Goal: Task Accomplishment & Management: Manage account settings

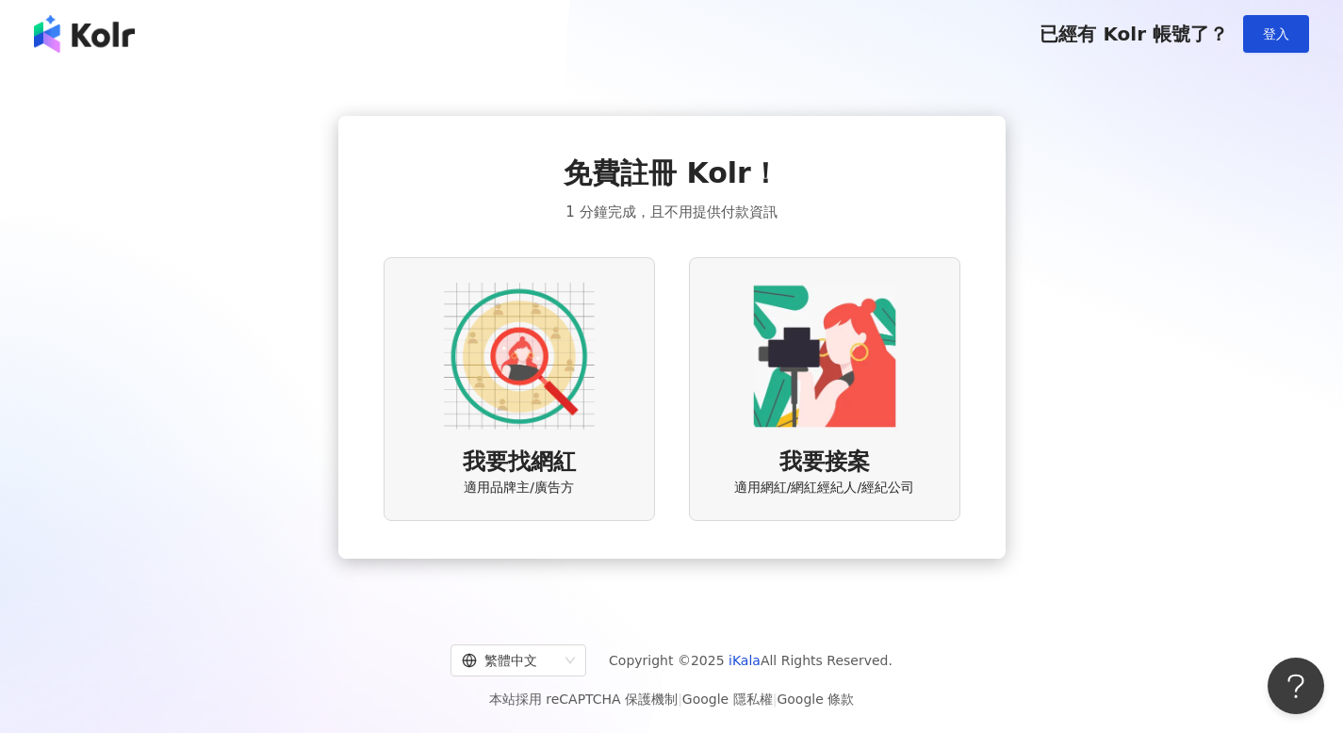
click at [827, 434] on div "我要接案 適用網紅/網紅經紀人/經紀公司" at bounding box center [824, 388] width 271 height 263
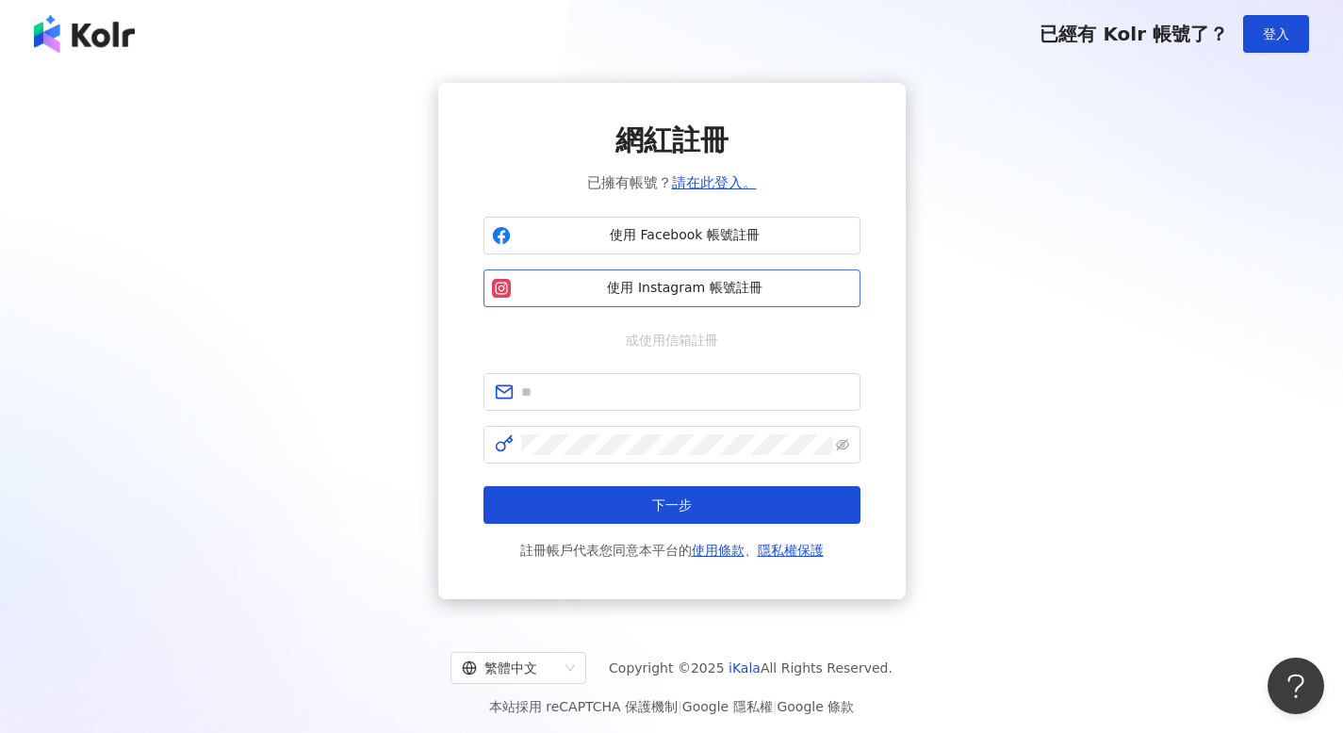
click at [675, 285] on span "使用 Instagram 帳號註冊" at bounding box center [685, 288] width 334 height 19
click at [79, 39] on img at bounding box center [84, 34] width 101 height 38
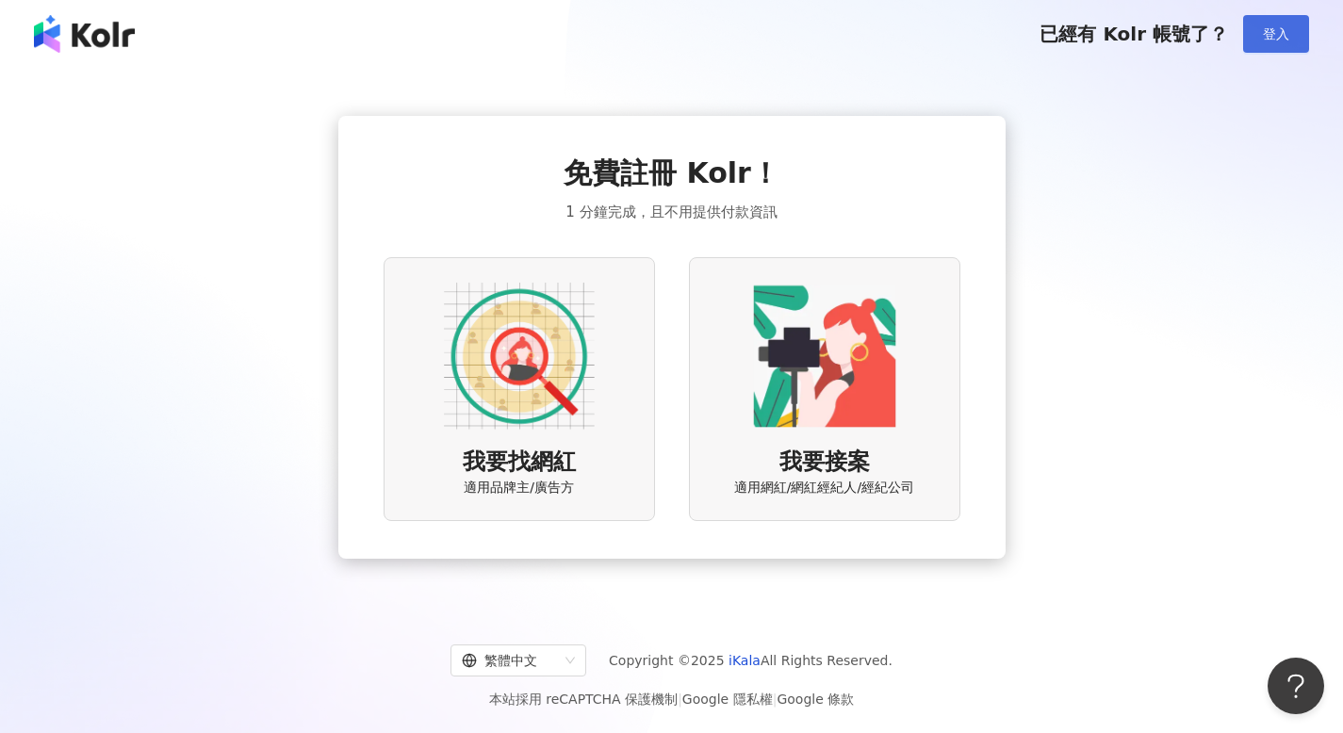
click at [1271, 34] on span "登入" at bounding box center [1276, 33] width 26 height 15
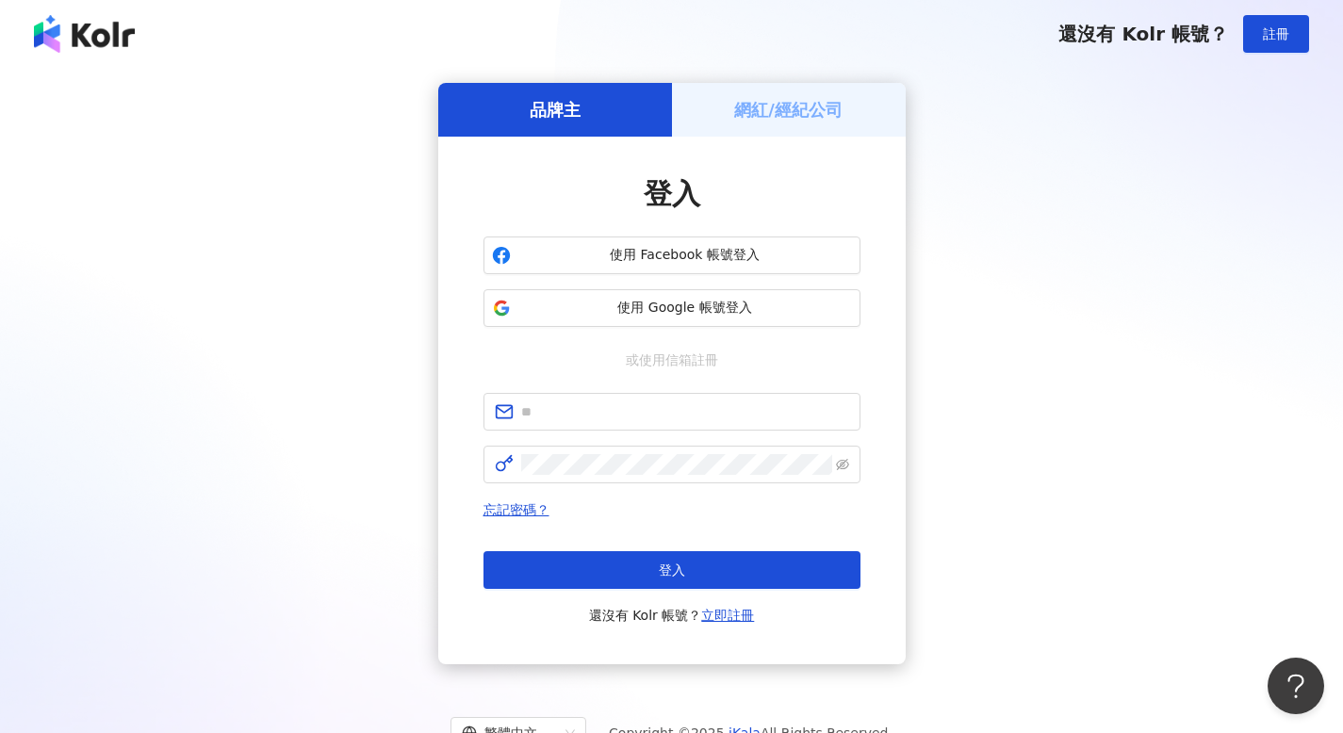
click at [824, 124] on div "網紅/經紀公司" at bounding box center [789, 110] width 234 height 54
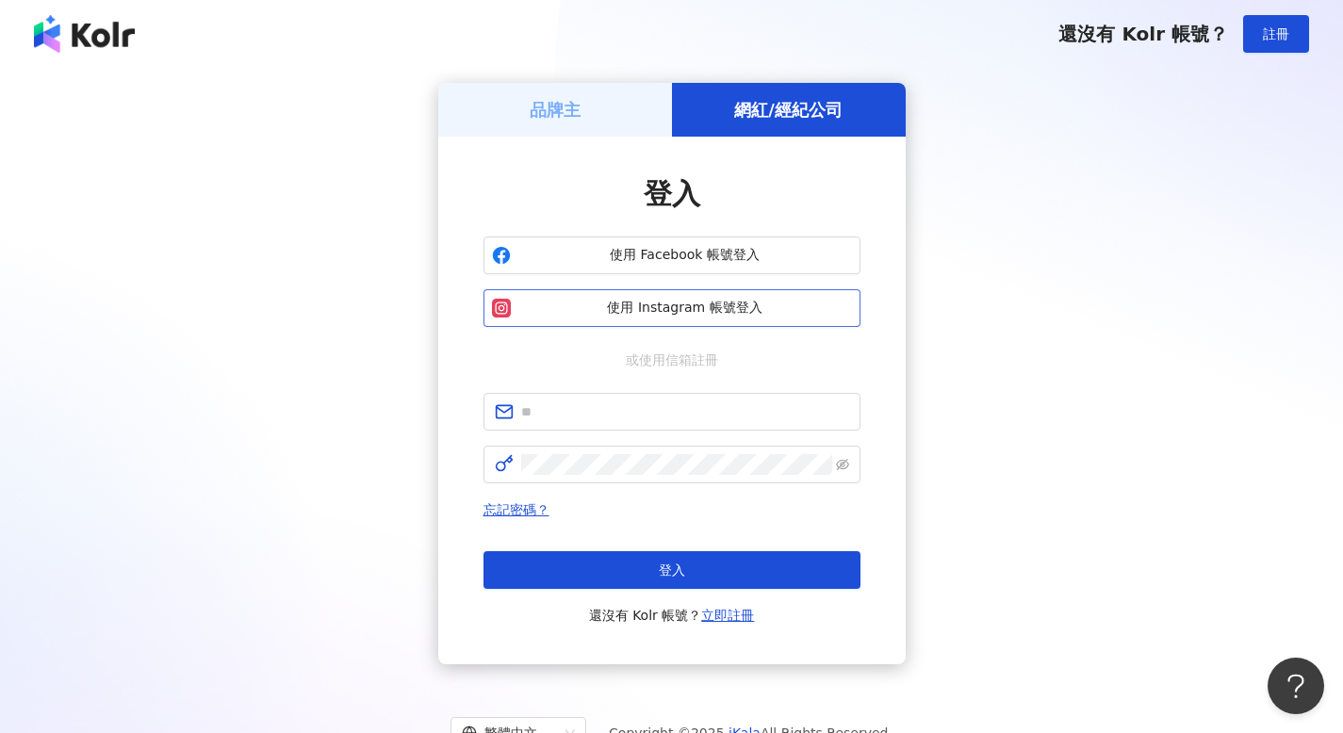
click at [749, 309] on span "使用 Instagram 帳號登入" at bounding box center [685, 308] width 334 height 19
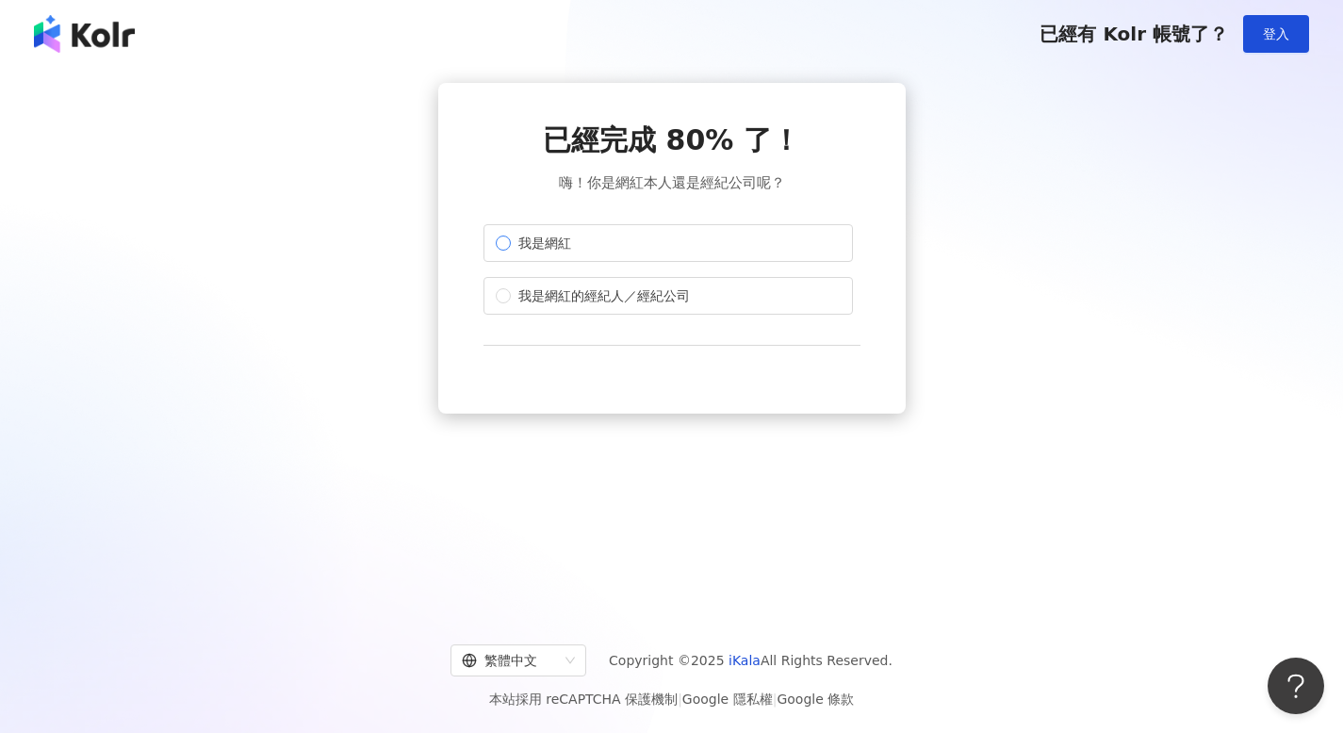
click at [539, 239] on span "我是網紅" at bounding box center [545, 243] width 68 height 21
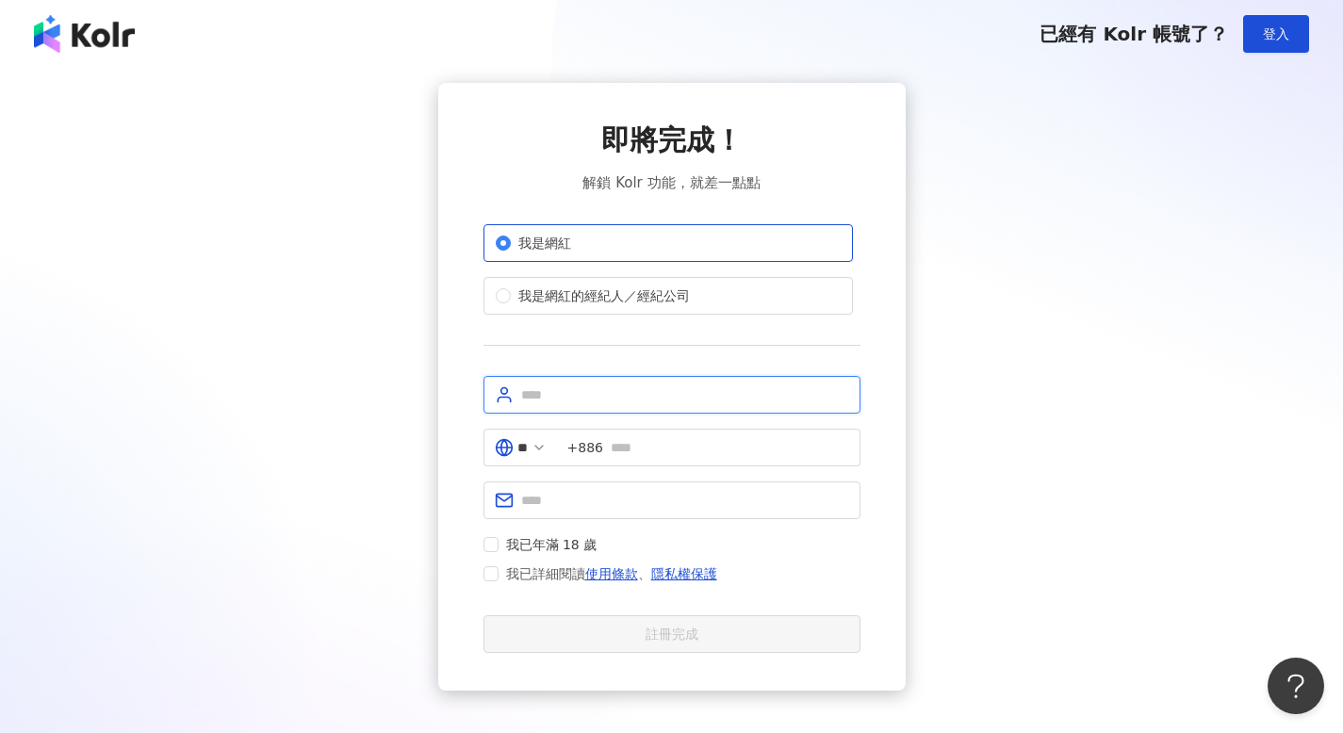
click at [576, 403] on input "text" at bounding box center [685, 394] width 328 height 21
type input "**********"
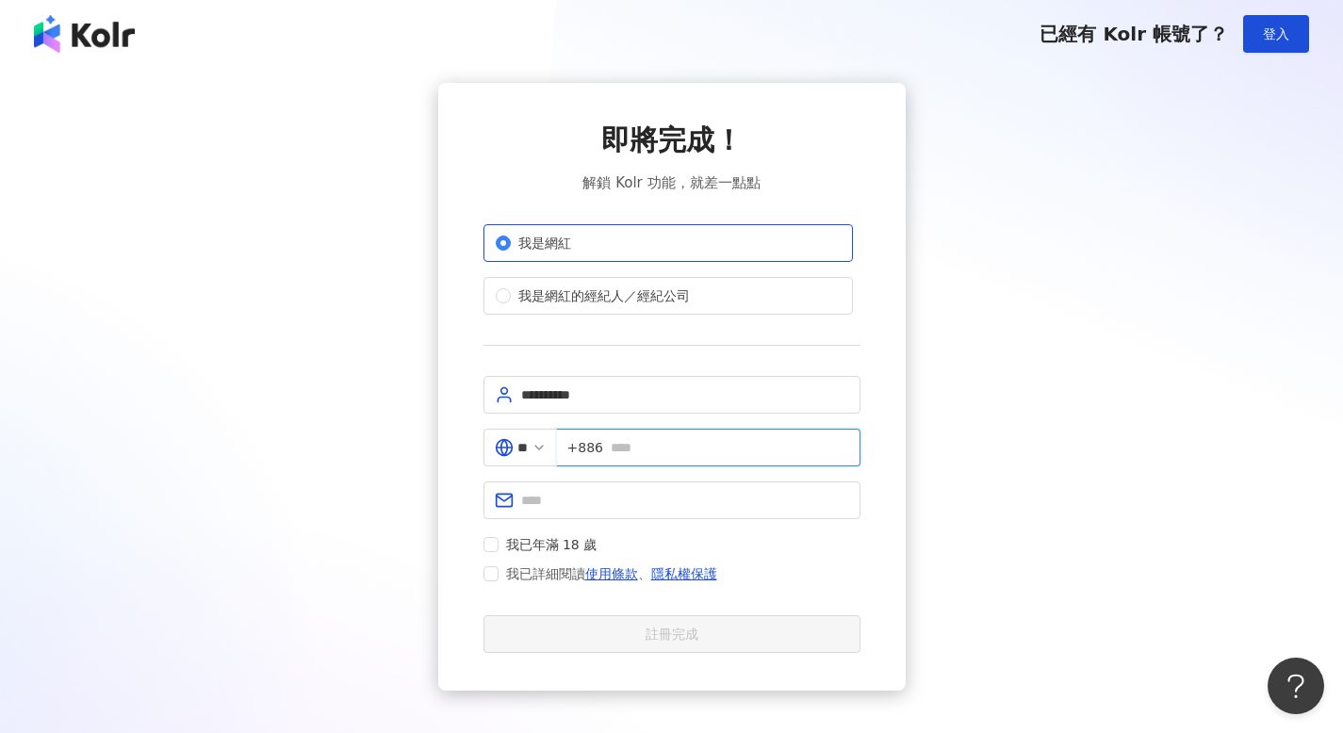
click at [658, 453] on input "text" at bounding box center [730, 447] width 238 height 21
type input "*********"
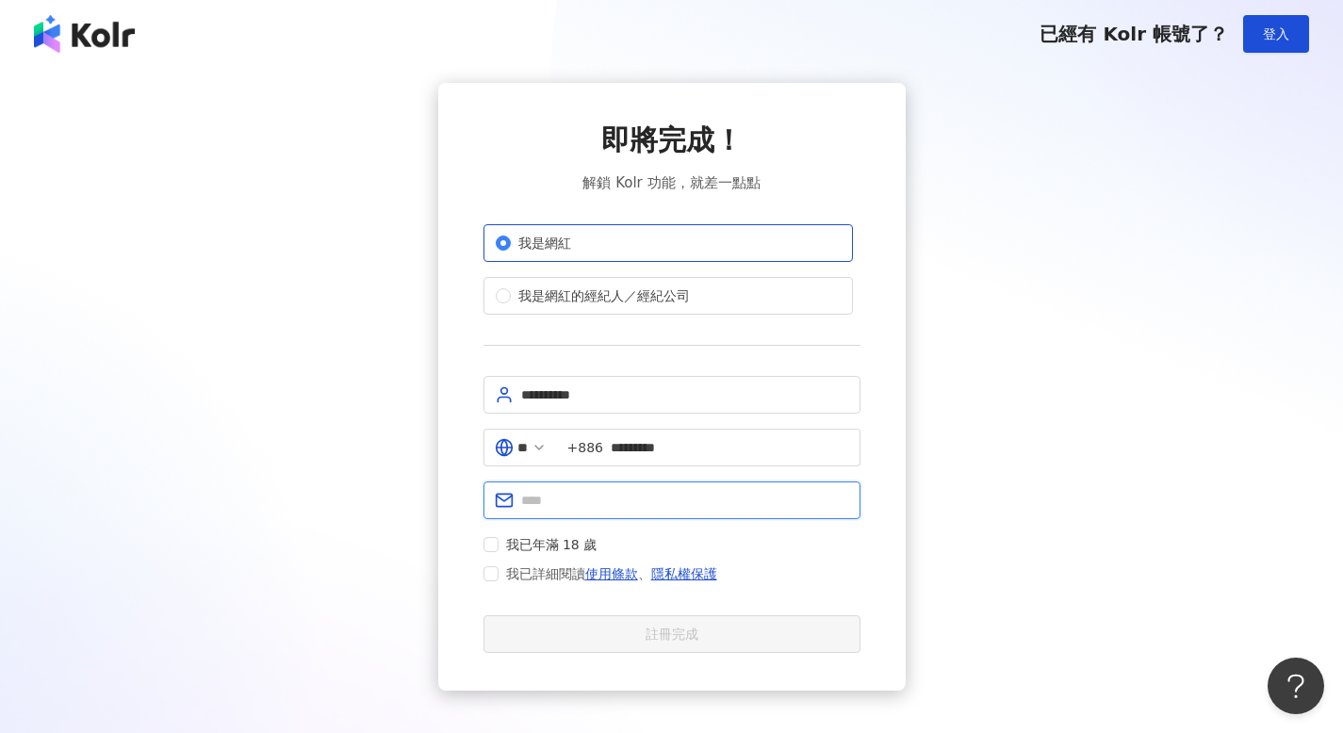
click at [648, 505] on input "text" at bounding box center [685, 500] width 328 height 21
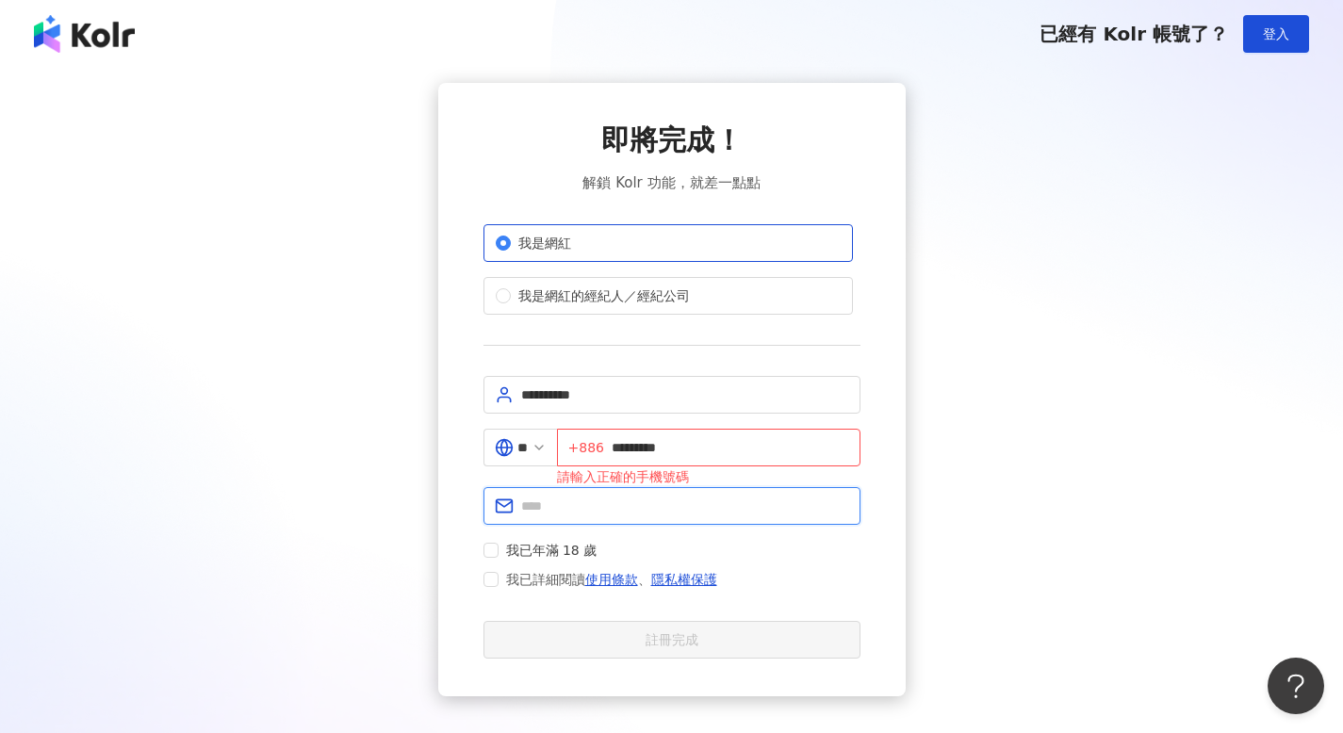
type input "**********"
click at [626, 448] on input "*********" at bounding box center [730, 447] width 237 height 21
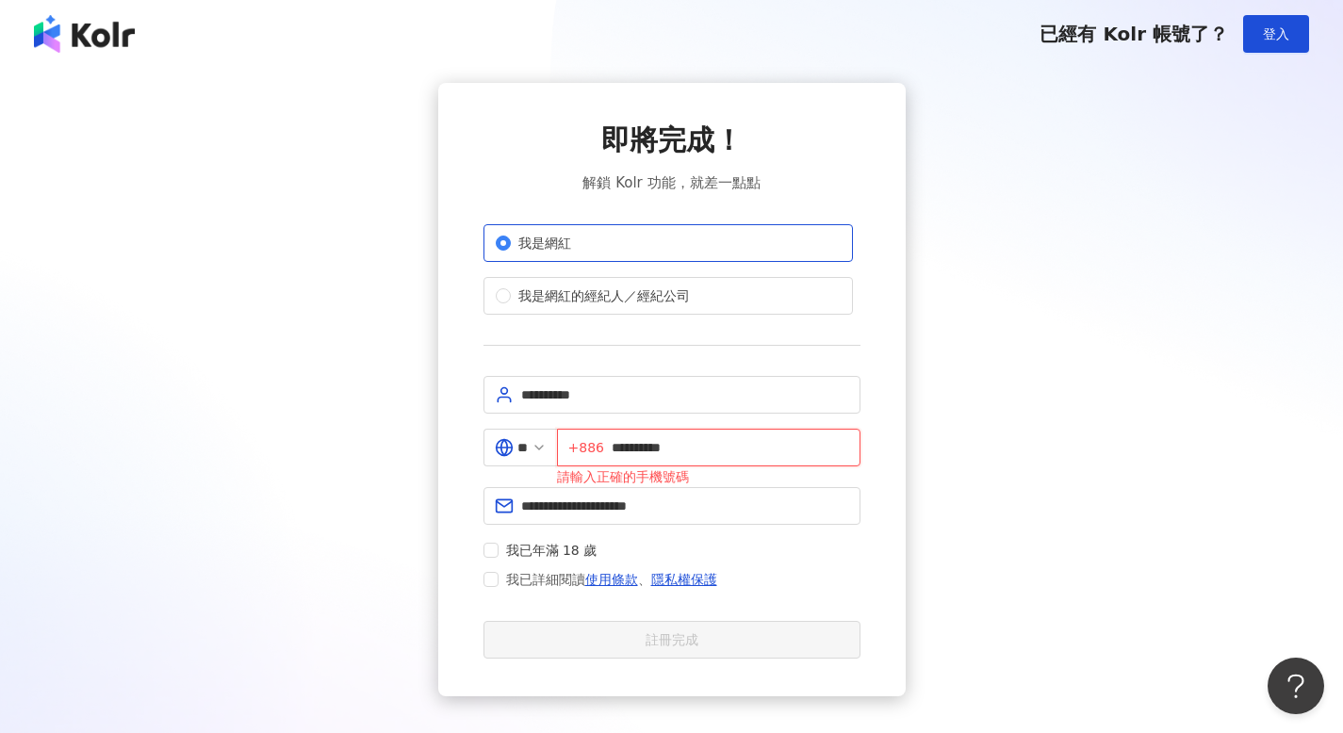
click at [738, 452] on input "**********" at bounding box center [730, 447] width 237 height 21
type input "**********"
click at [593, 445] on span "+886" at bounding box center [586, 447] width 36 height 21
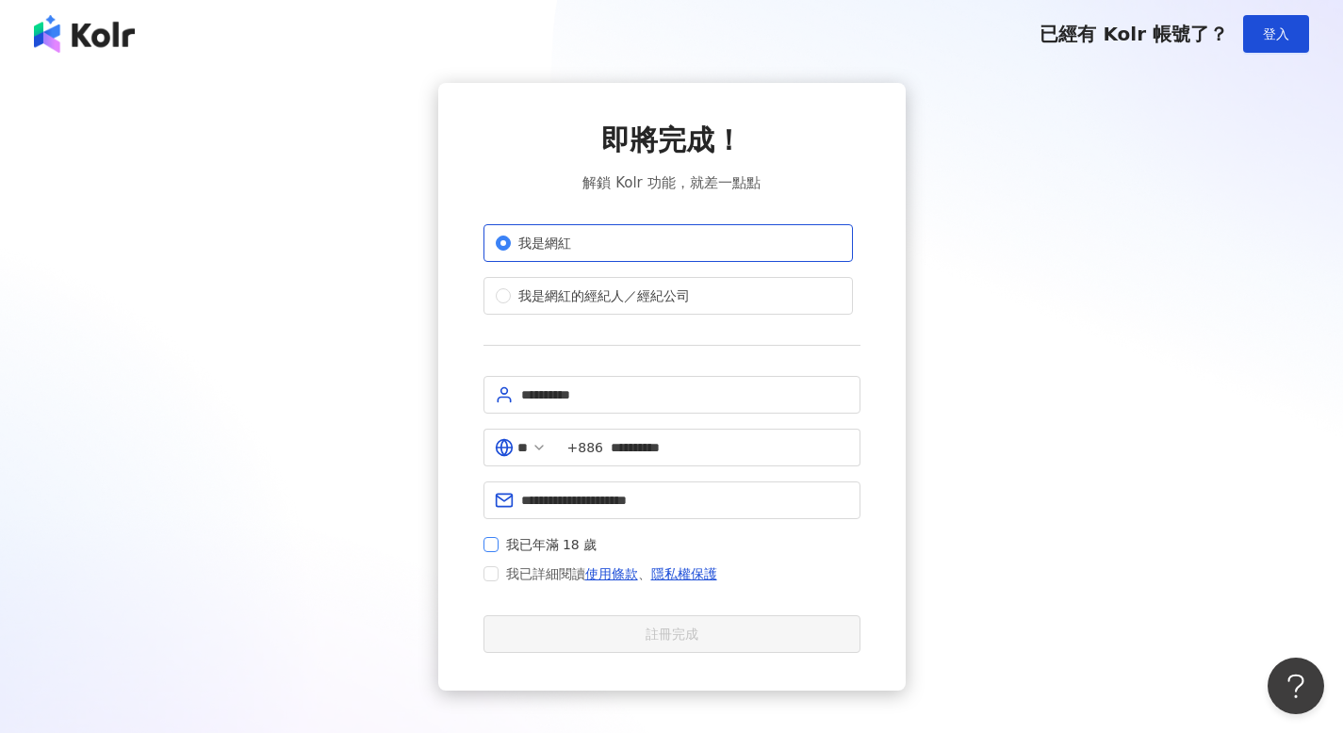
click at [556, 537] on span "我已年滿 18 歲" at bounding box center [551, 544] width 106 height 21
drag, startPoint x: 527, startPoint y: 571, endPoint x: 550, endPoint y: 607, distance: 42.9
click at [526, 571] on span "我已詳細閱讀 使用條款 、 隱私權保護" at bounding box center [611, 574] width 211 height 23
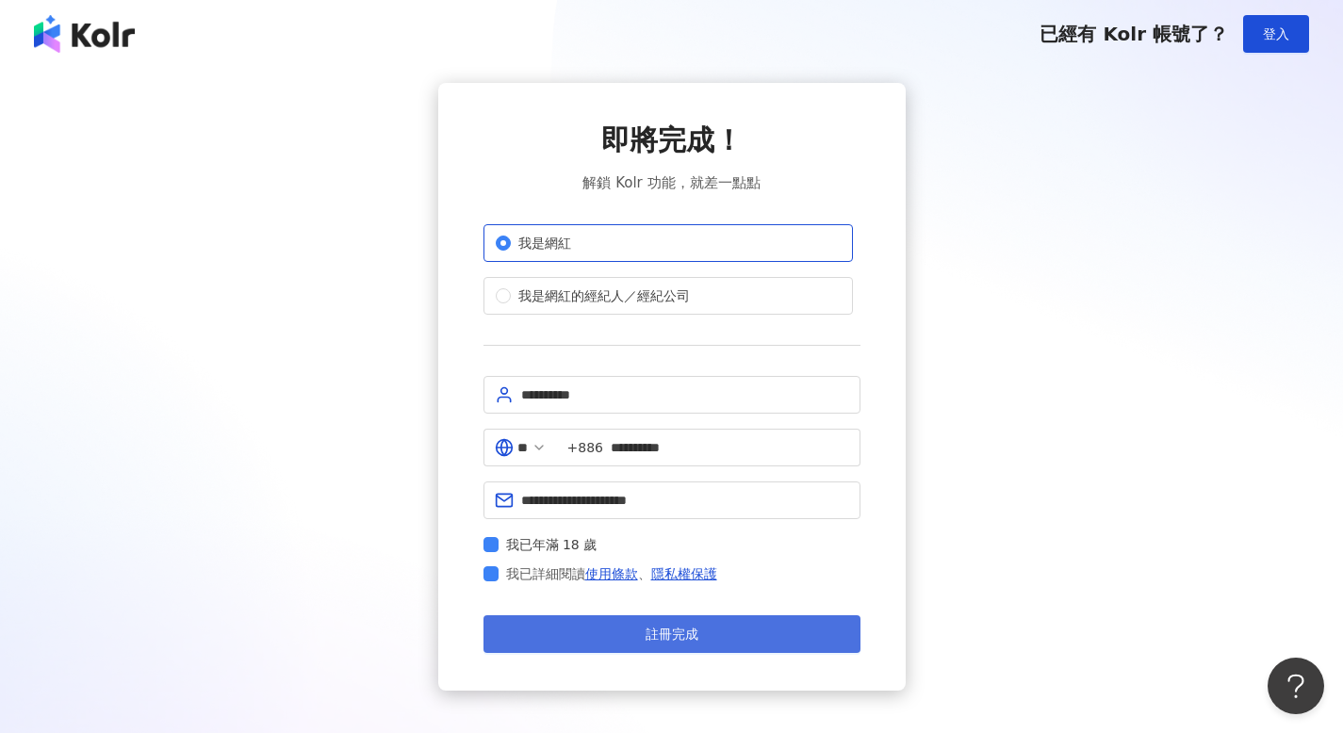
click at [600, 646] on button "註冊完成" at bounding box center [671, 634] width 377 height 38
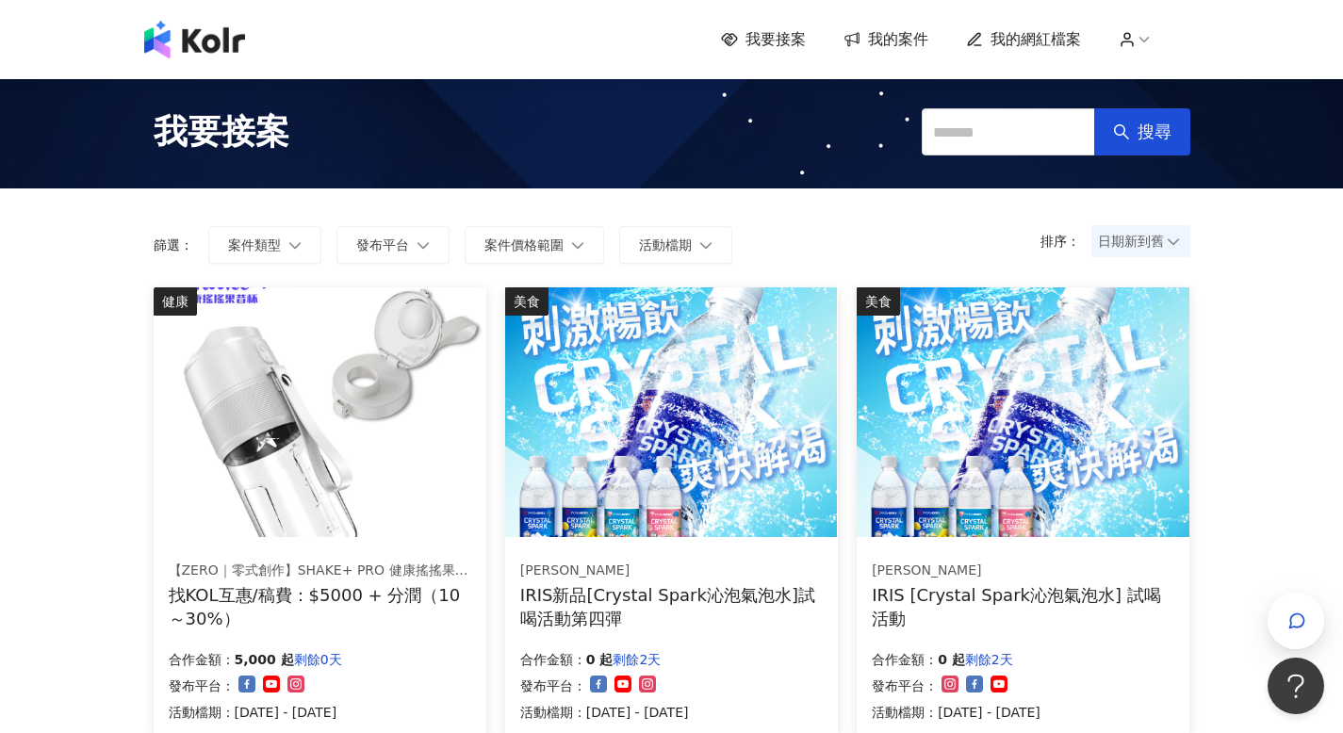
click at [1053, 43] on span "我的網紅檔案" at bounding box center [1035, 39] width 90 height 21
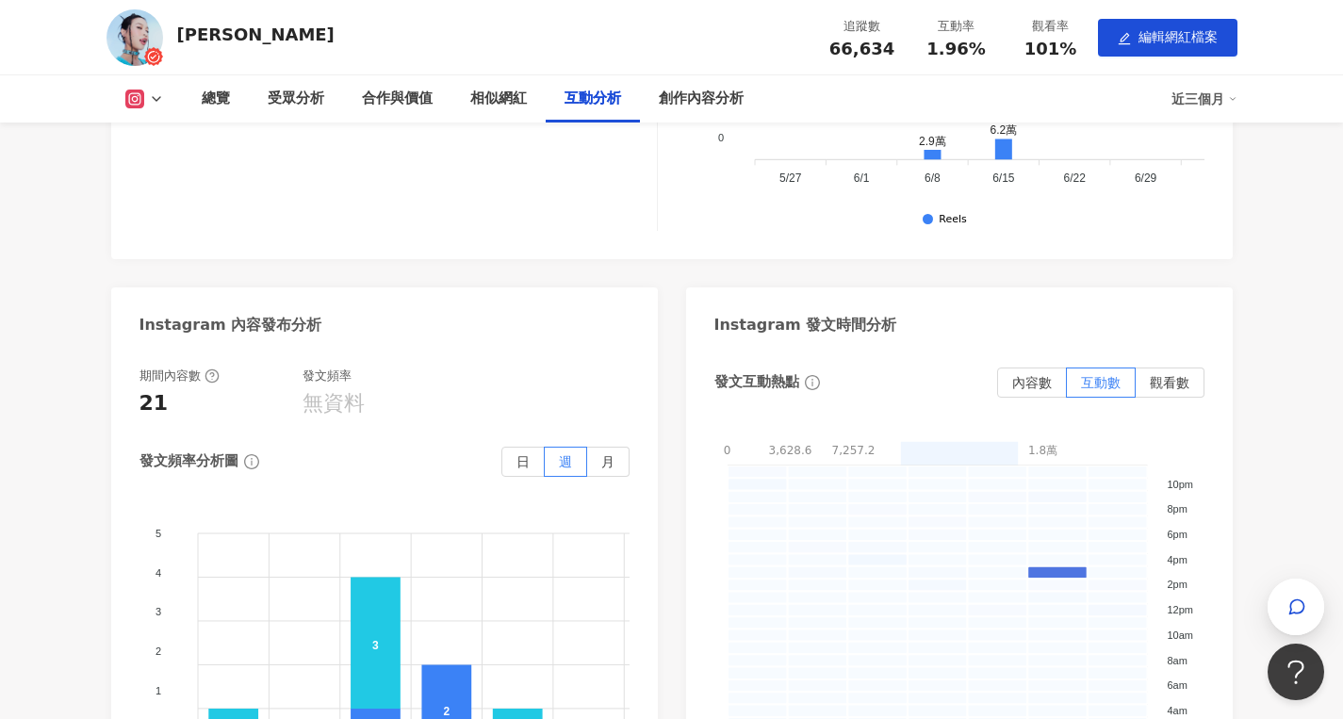
scroll to position [4122, 0]
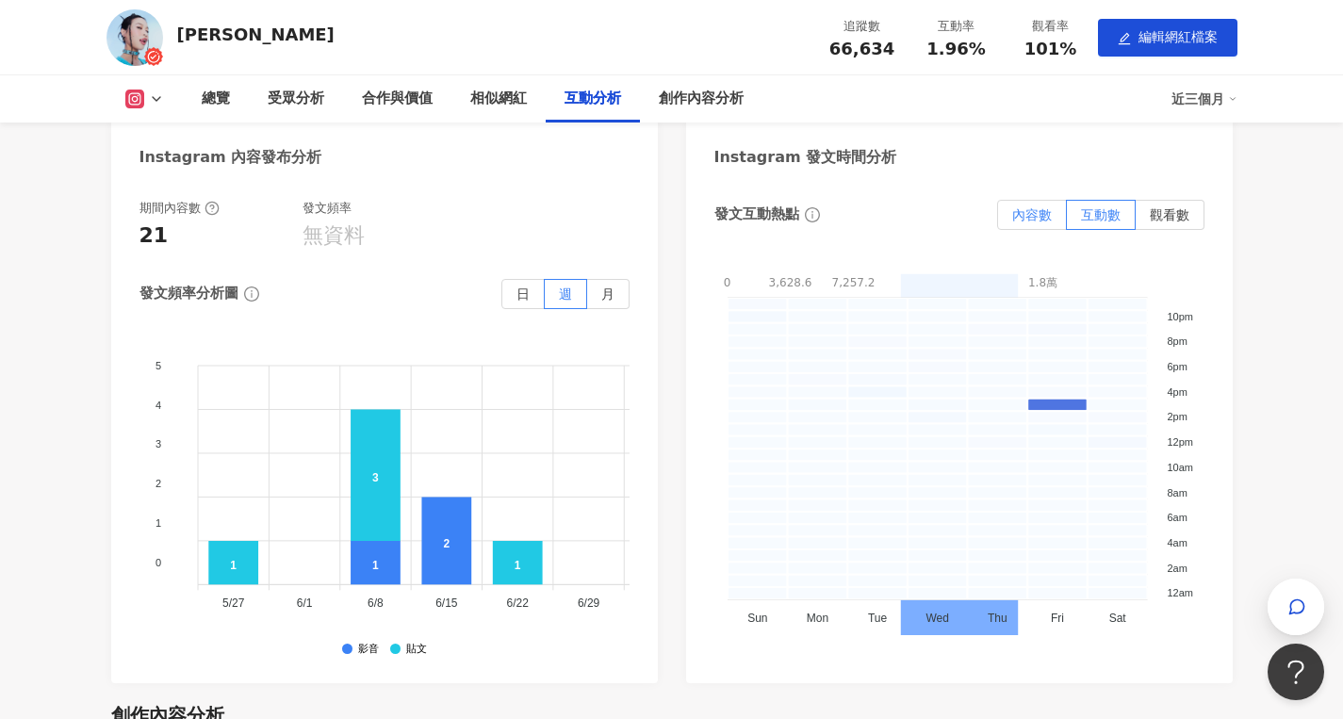
click at [1019, 207] on span "內容數" at bounding box center [1032, 214] width 40 height 15
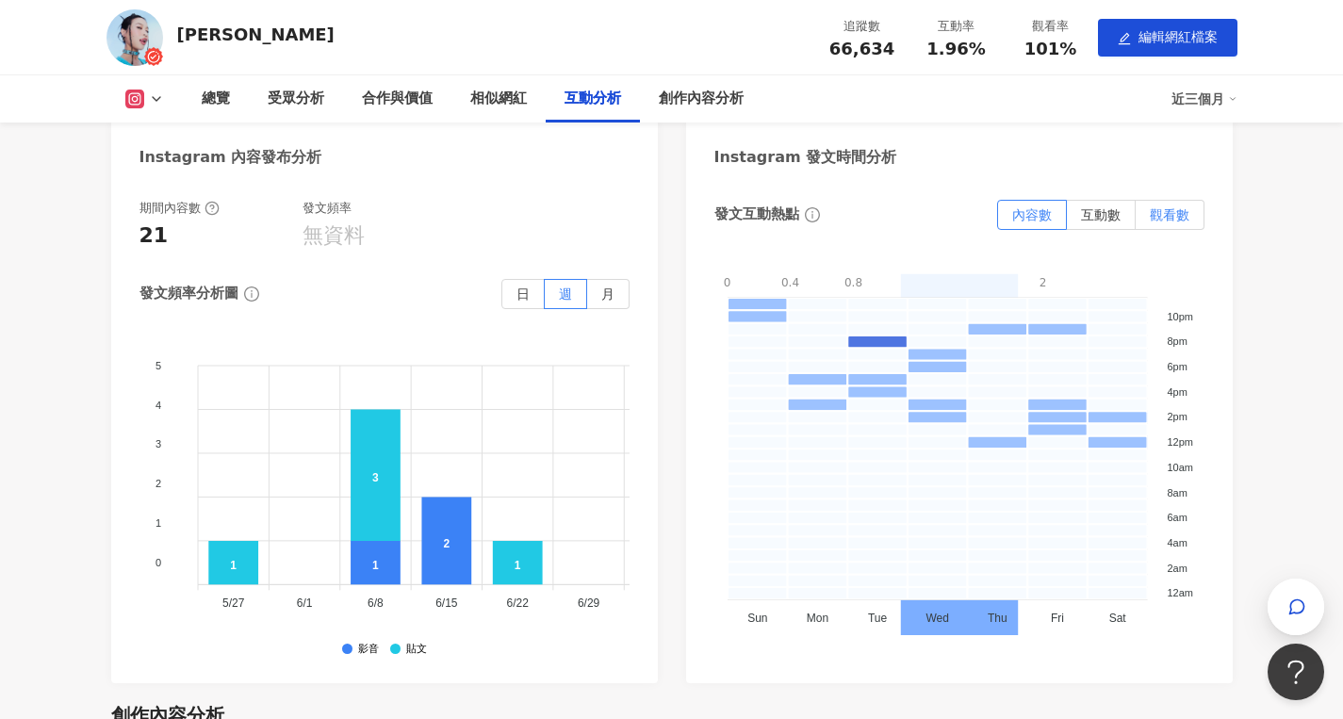
click at [1161, 200] on label "觀看數" at bounding box center [1169, 215] width 69 height 30
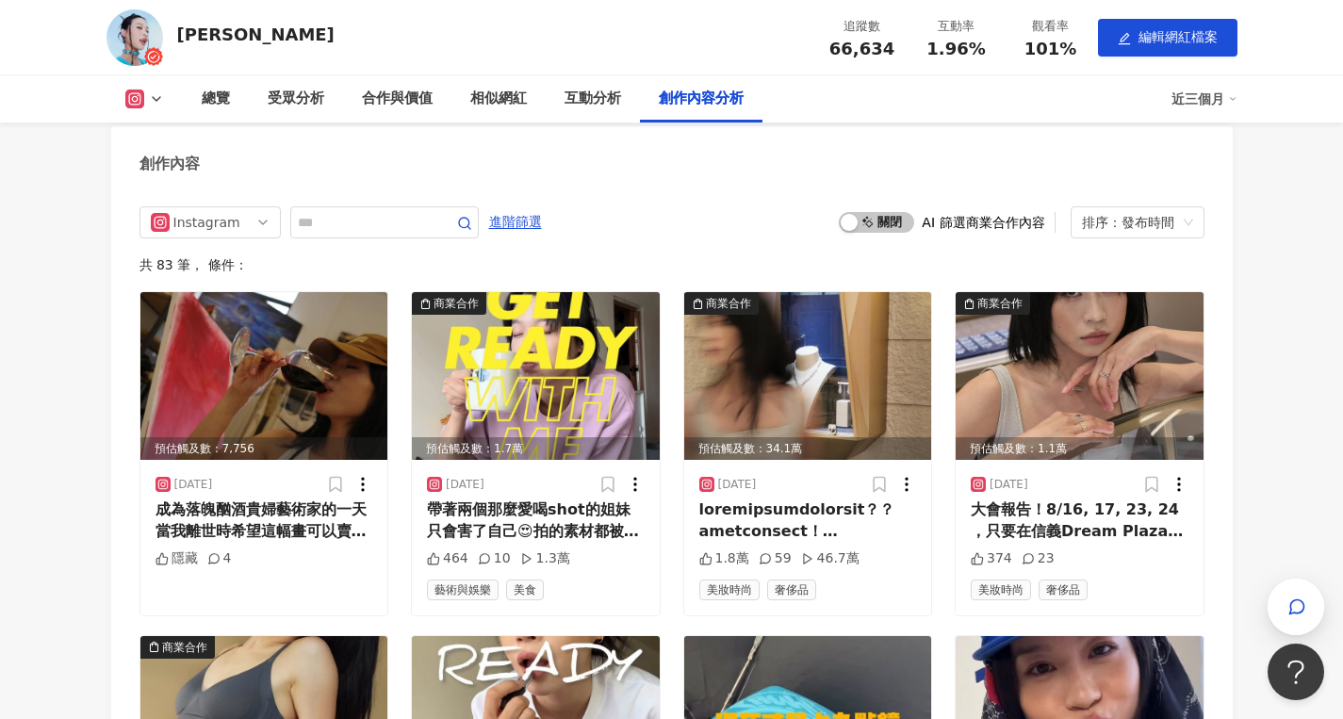
scroll to position [5019, 0]
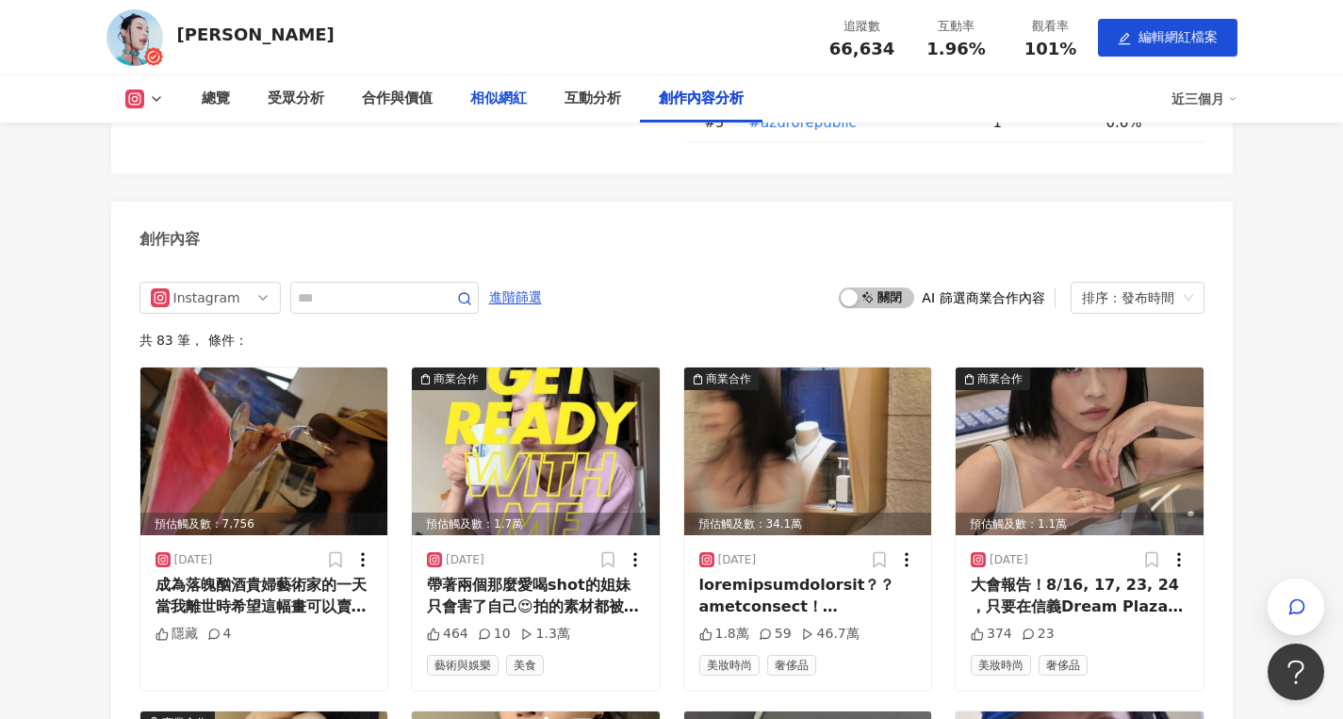
click at [454, 93] on div "相似網紅" at bounding box center [498, 98] width 94 height 47
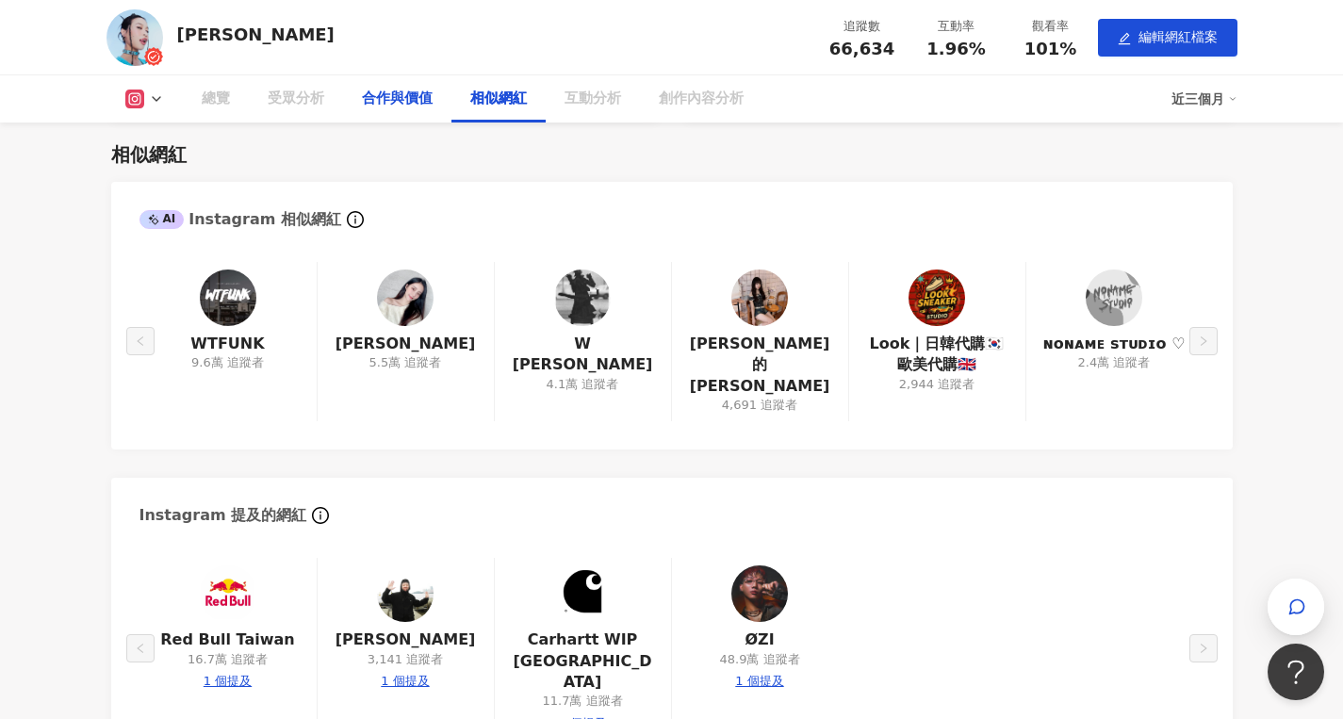
click at [362, 101] on div "合作與價值" at bounding box center [397, 99] width 71 height 23
click at [386, 97] on div "合作與價值" at bounding box center [397, 99] width 71 height 23
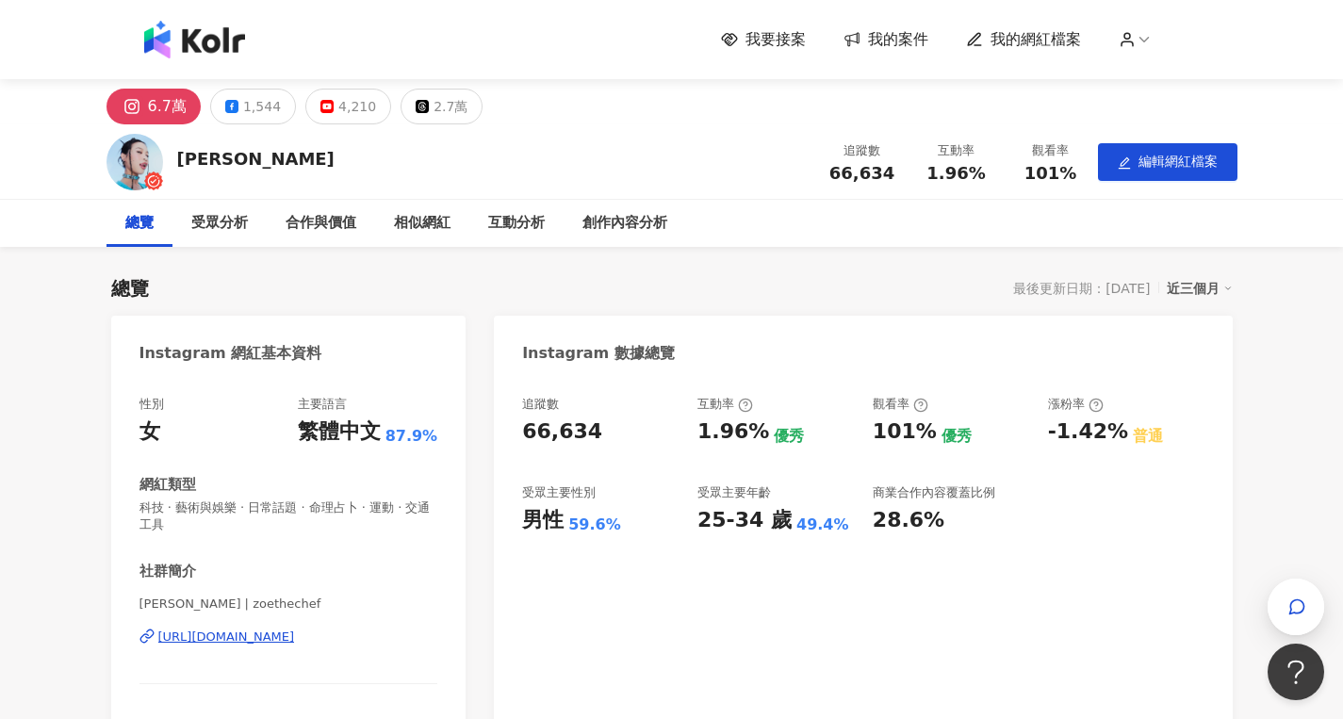
click at [219, 163] on div "[PERSON_NAME]" at bounding box center [255, 159] width 157 height 24
click at [141, 162] on img at bounding box center [134, 162] width 57 height 57
click at [210, 173] on div "[PERSON_NAME]" at bounding box center [255, 161] width 157 height 28
click at [267, 112] on div "1,544" at bounding box center [262, 106] width 38 height 26
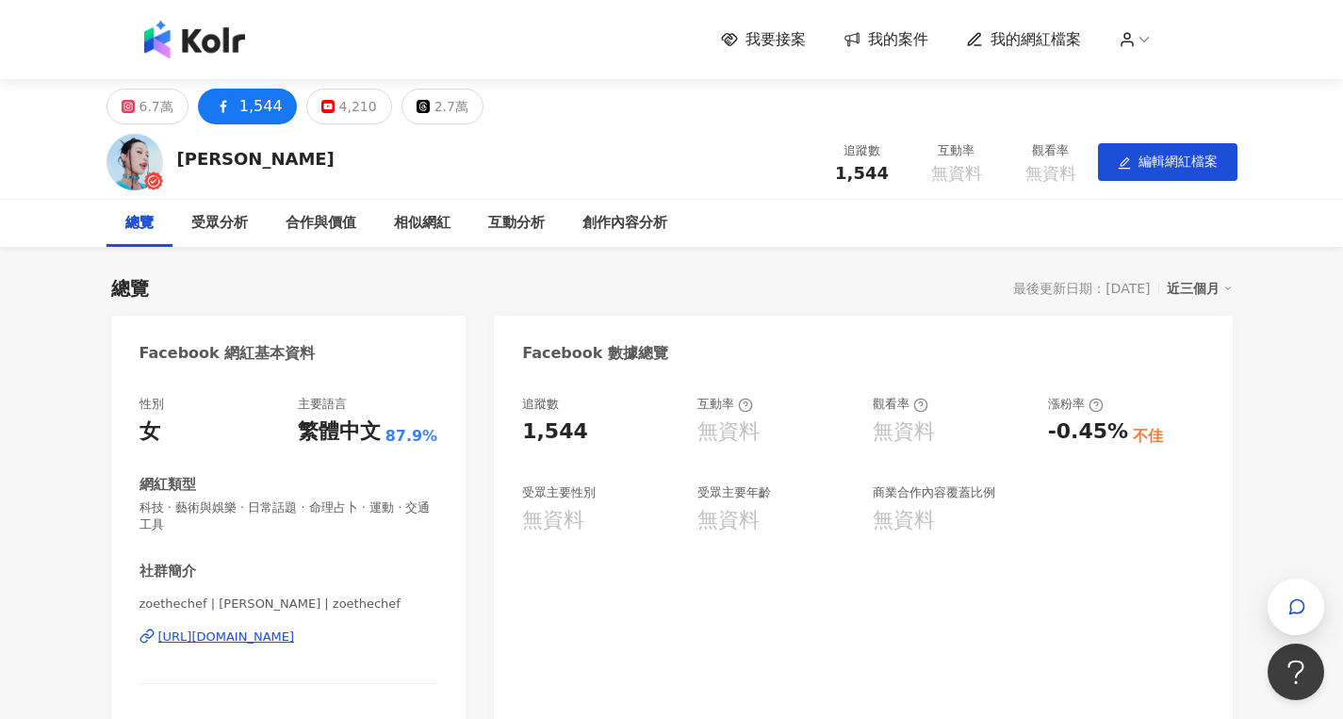
click at [204, 31] on img at bounding box center [194, 40] width 101 height 38
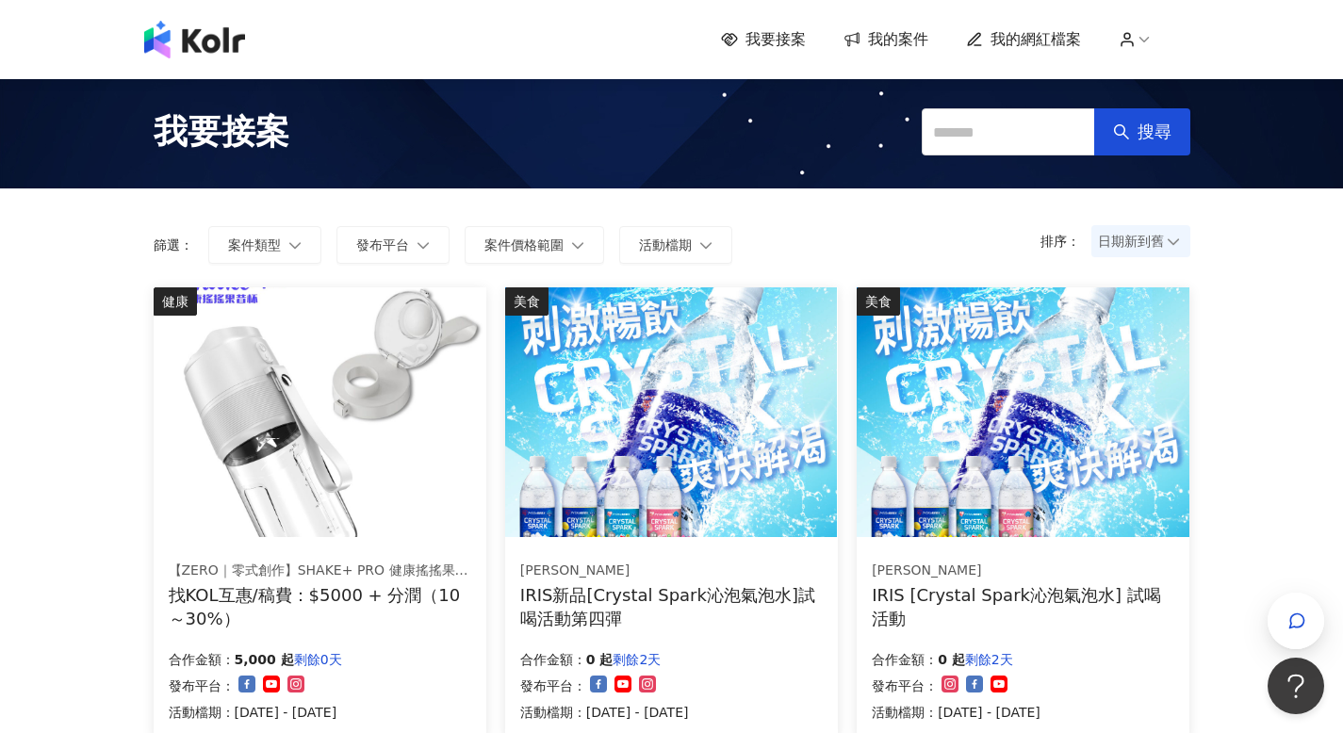
click at [1152, 36] on icon at bounding box center [1143, 39] width 17 height 17
click at [221, 38] on img at bounding box center [194, 40] width 101 height 38
click at [1135, 37] on icon at bounding box center [1126, 39] width 17 height 17
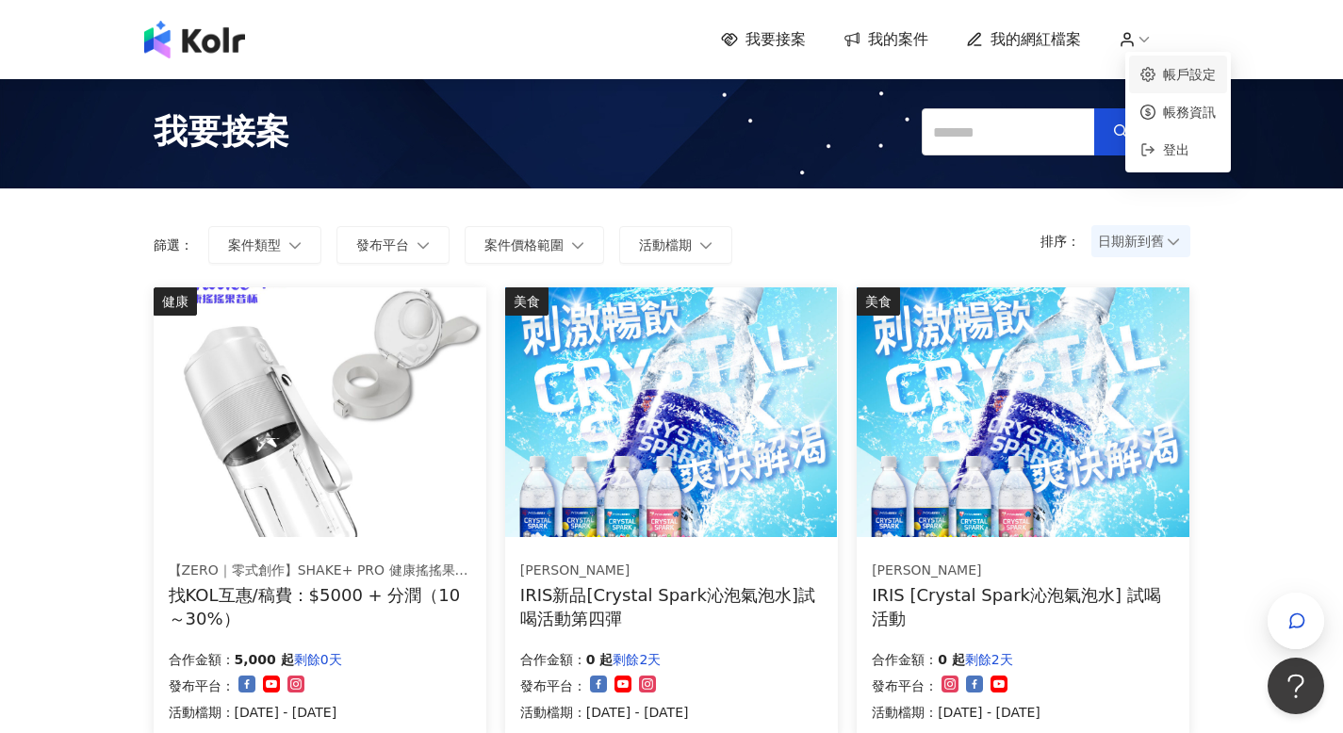
click at [1186, 72] on link "帳戶設定" at bounding box center [1189, 74] width 53 height 15
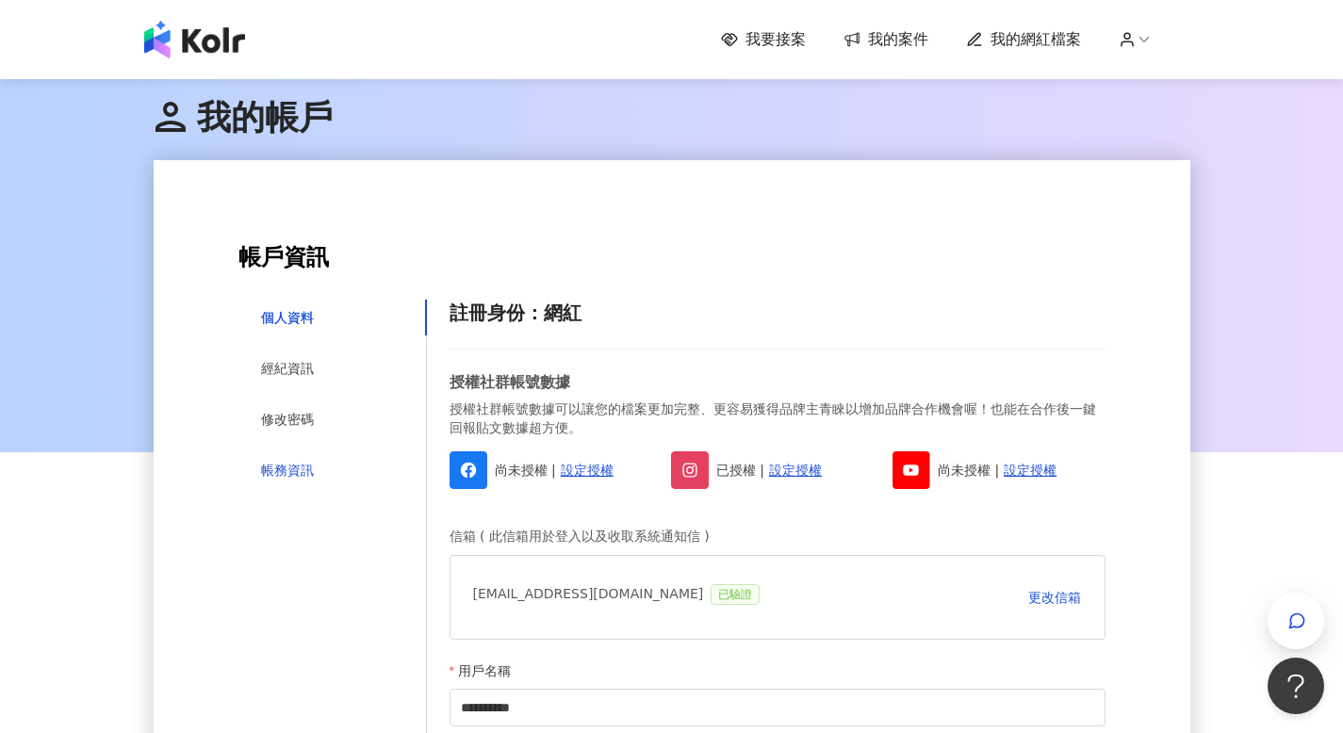
click at [287, 477] on div "帳務資訊" at bounding box center [287, 470] width 53 height 21
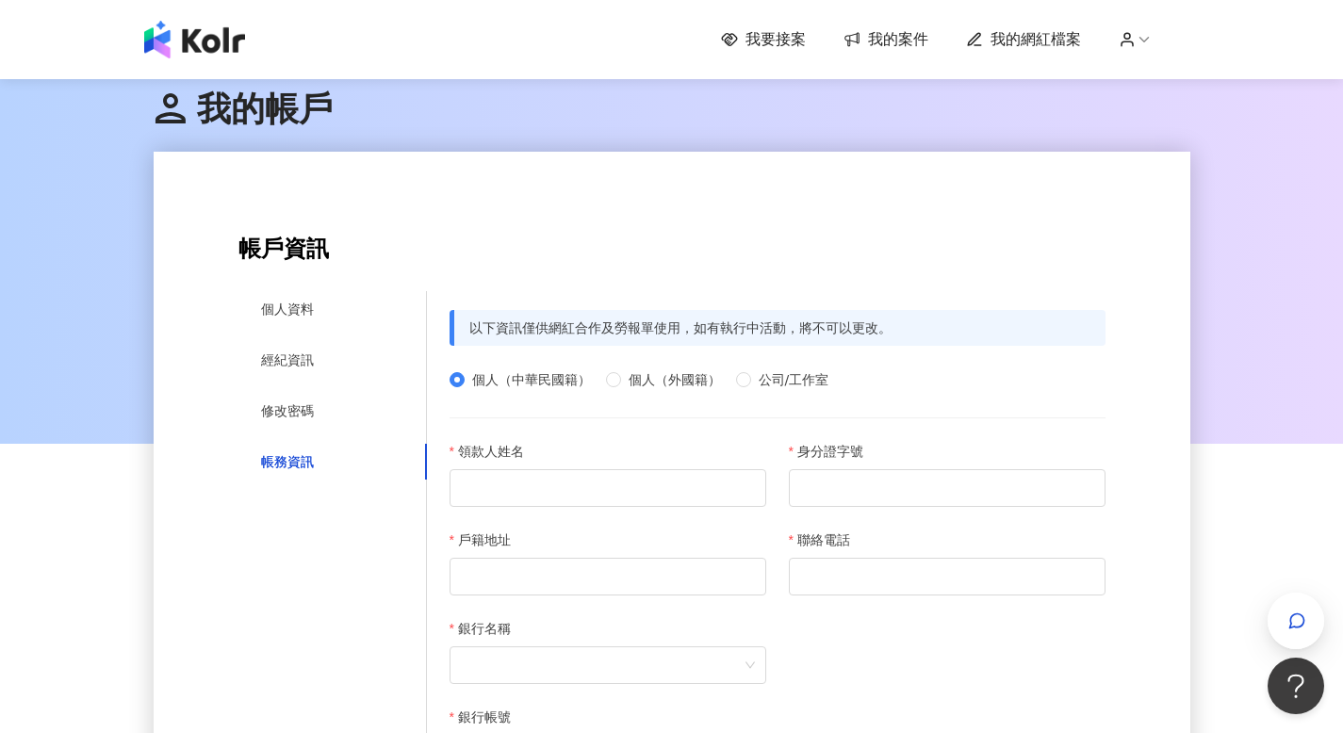
scroll to position [1352, 0]
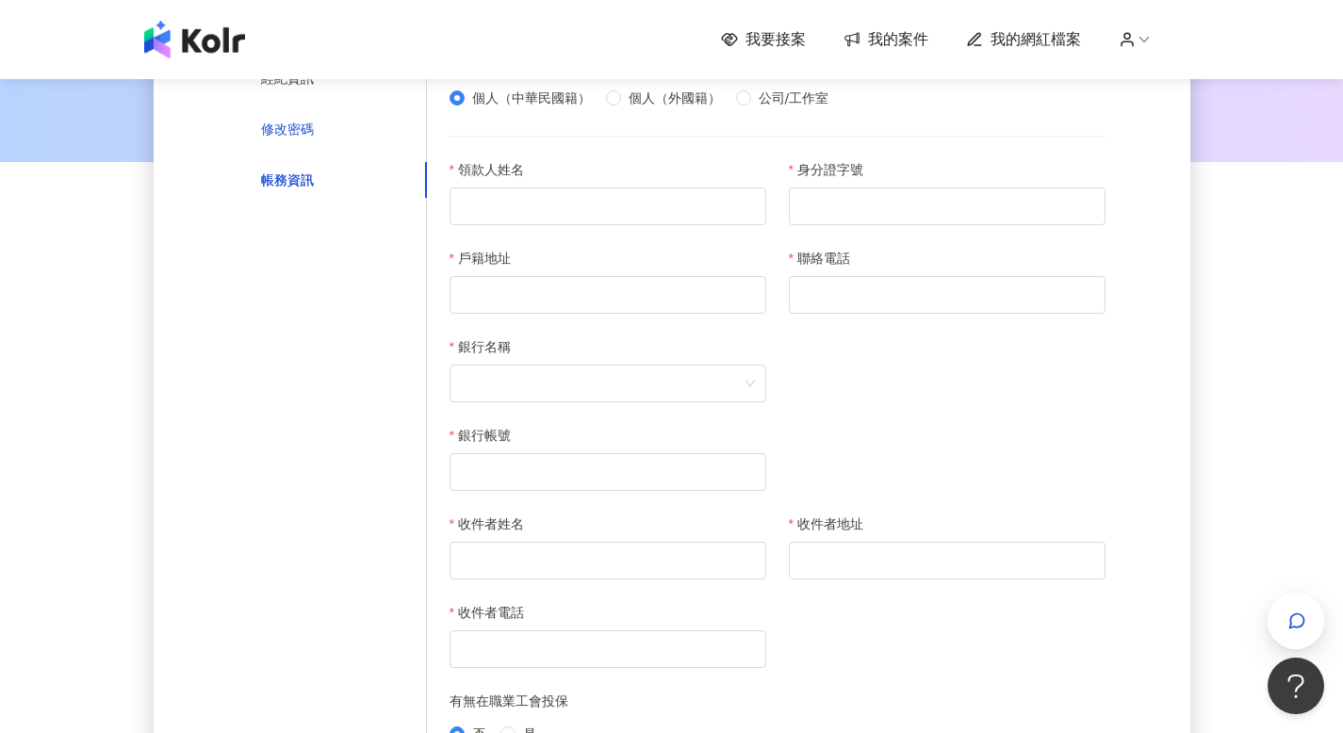
click at [275, 127] on div "修改密碼" at bounding box center [287, 129] width 53 height 21
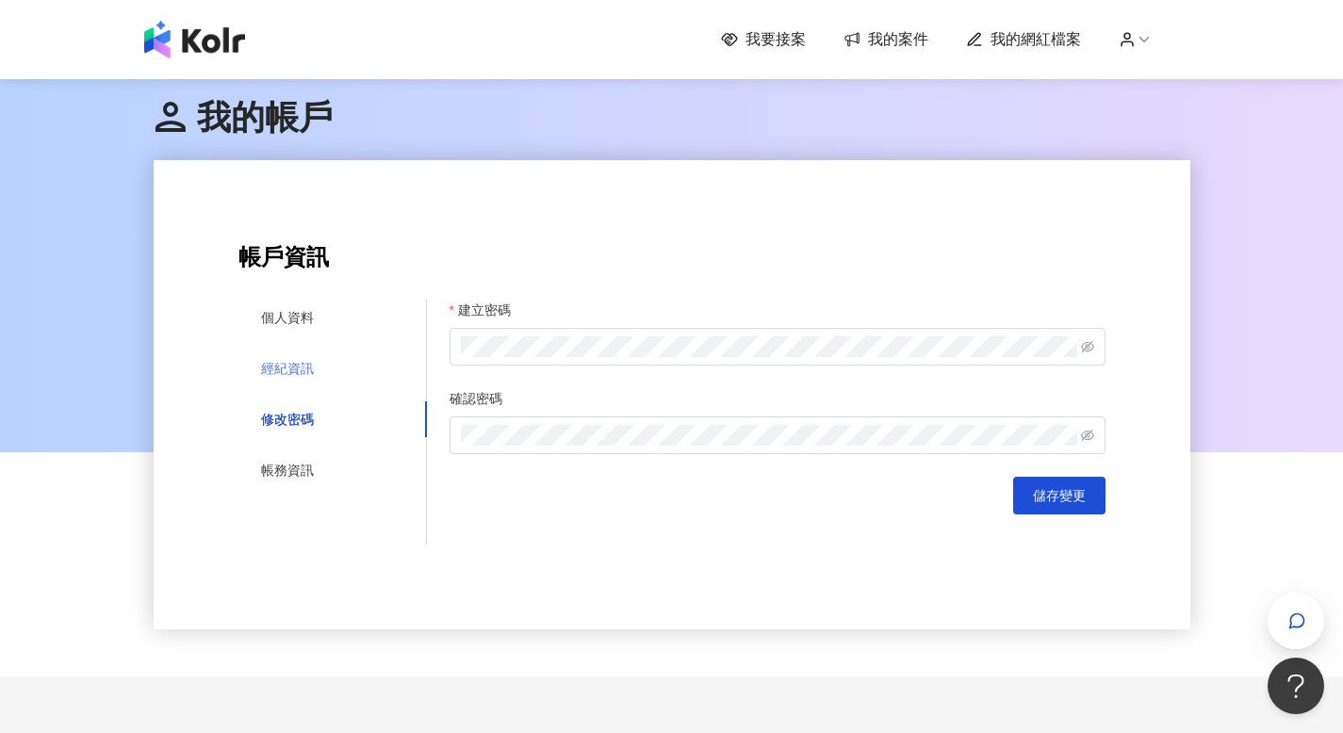
click at [326, 367] on div "經紀資訊" at bounding box center [332, 369] width 188 height 36
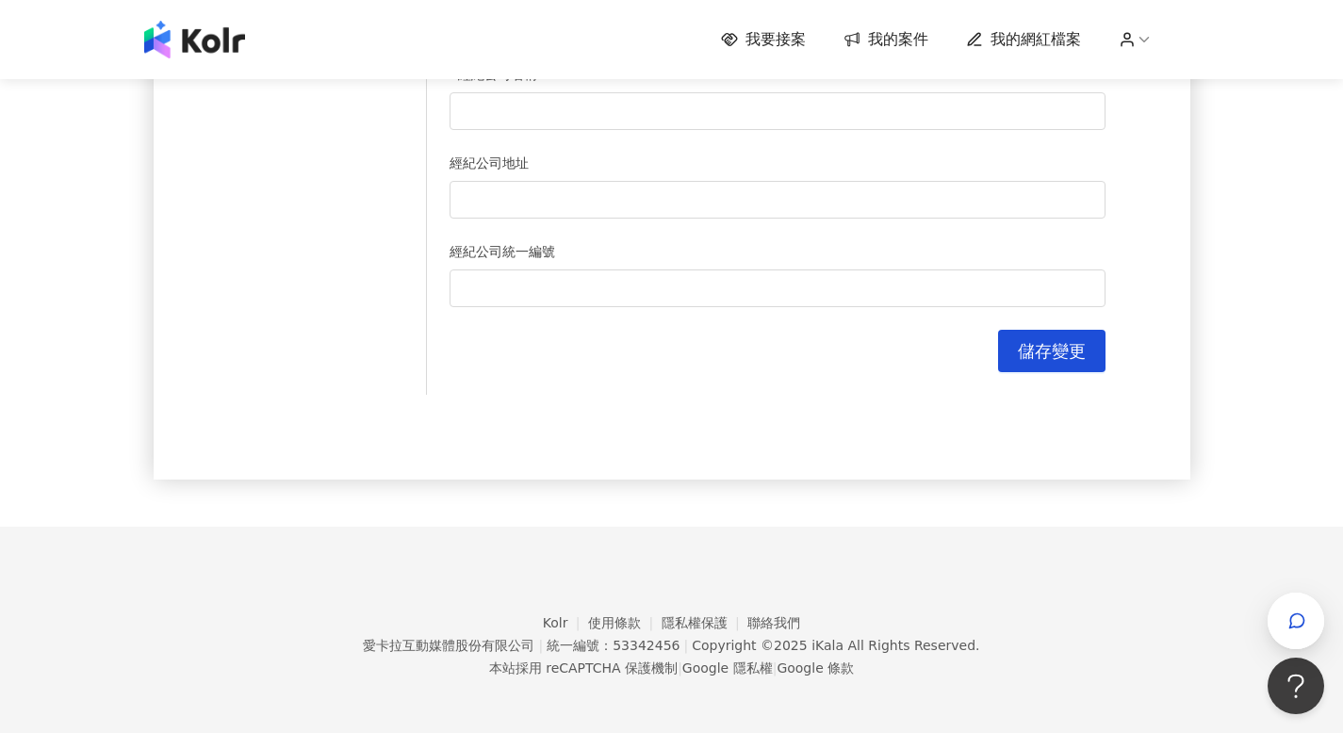
scroll to position [635, 0]
click at [1135, 43] on icon at bounding box center [1126, 39] width 17 height 17
drag, startPoint x: 533, startPoint y: 416, endPoint x: 550, endPoint y: 414, distance: 17.2
click at [533, 416] on div "**********" at bounding box center [672, 2] width 1036 height 950
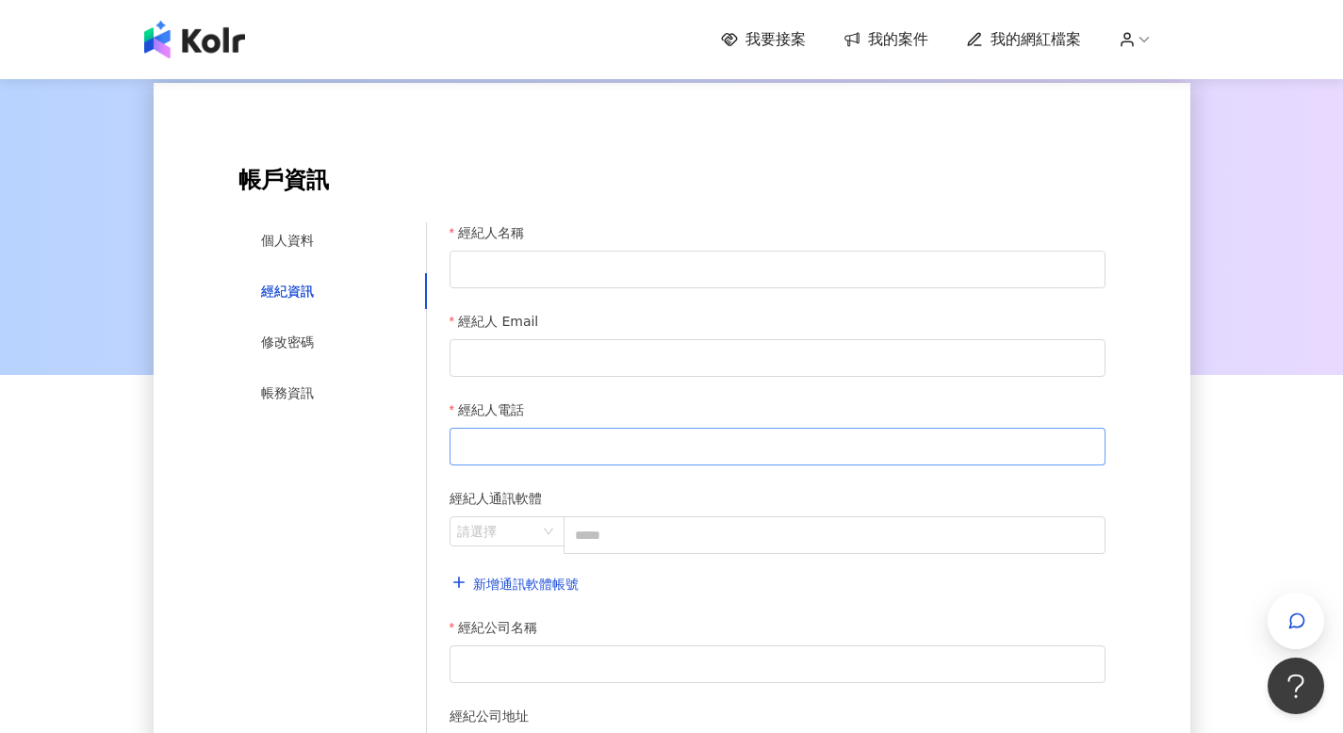
scroll to position [0, 0]
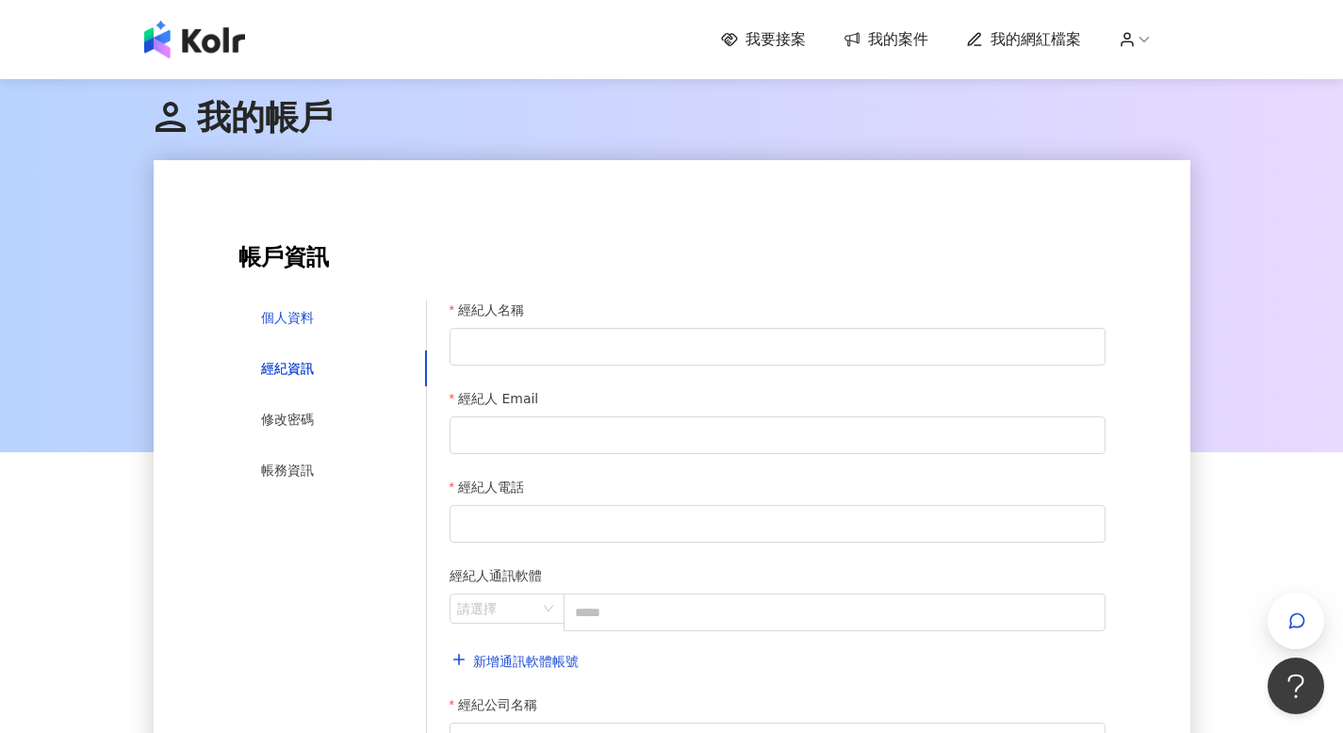
click at [276, 325] on div "個人資料" at bounding box center [287, 317] width 53 height 21
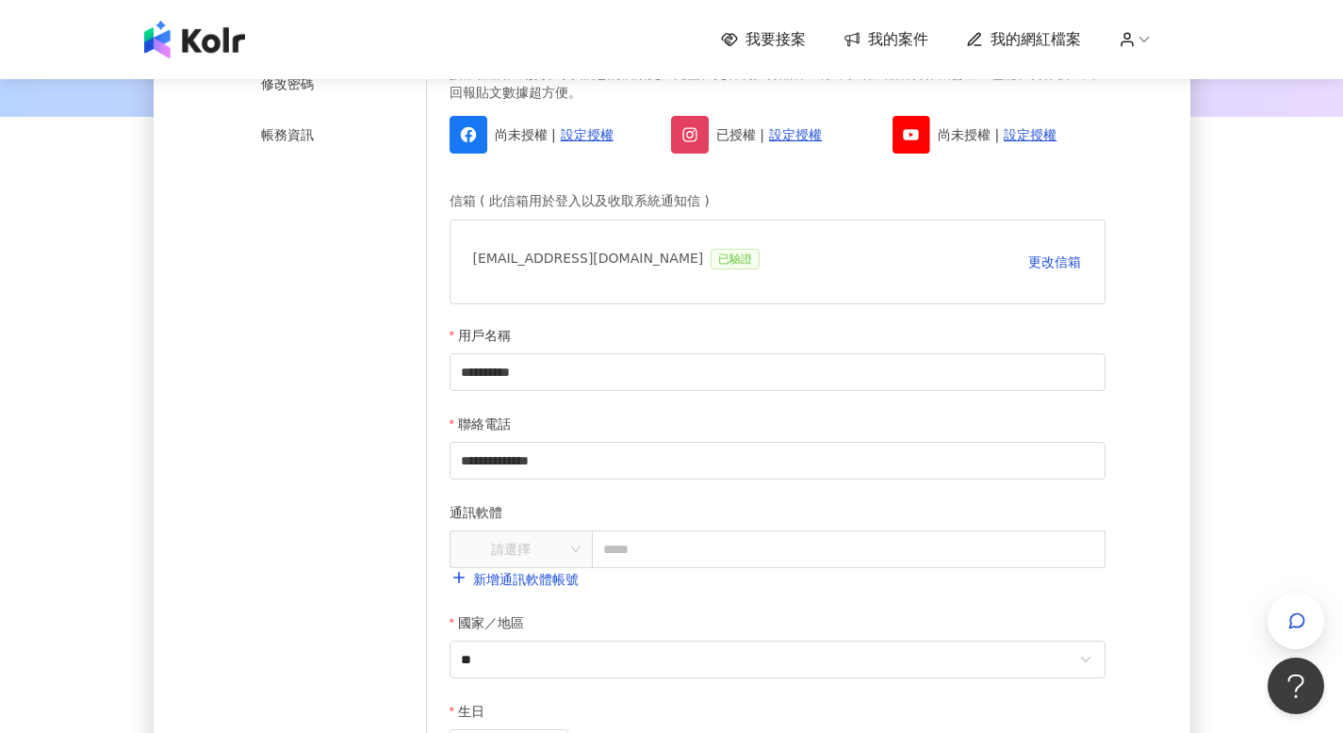
scroll to position [258, 0]
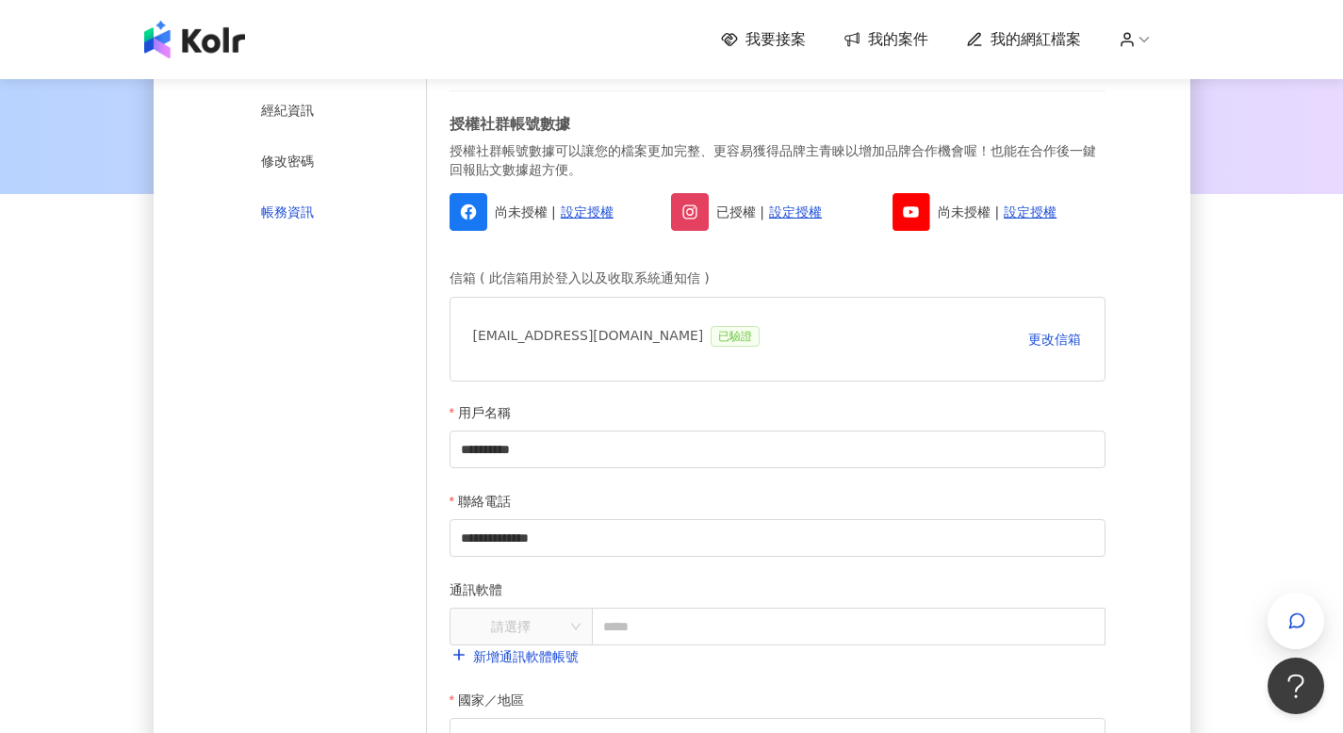
click at [300, 205] on div "帳務資訊" at bounding box center [287, 212] width 53 height 21
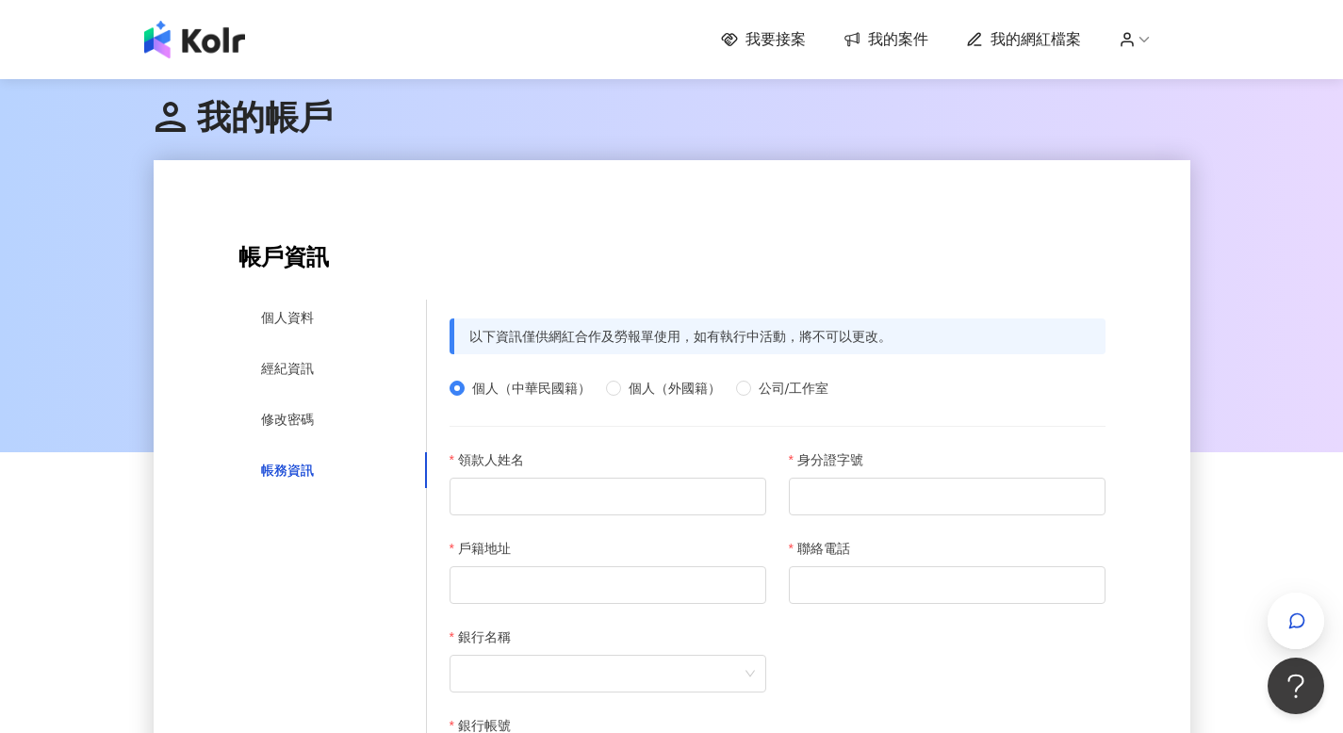
drag, startPoint x: 591, startPoint y: 316, endPoint x: 867, endPoint y: 318, distance: 276.1
click at [893, 32] on span "我的案件" at bounding box center [898, 39] width 60 height 21
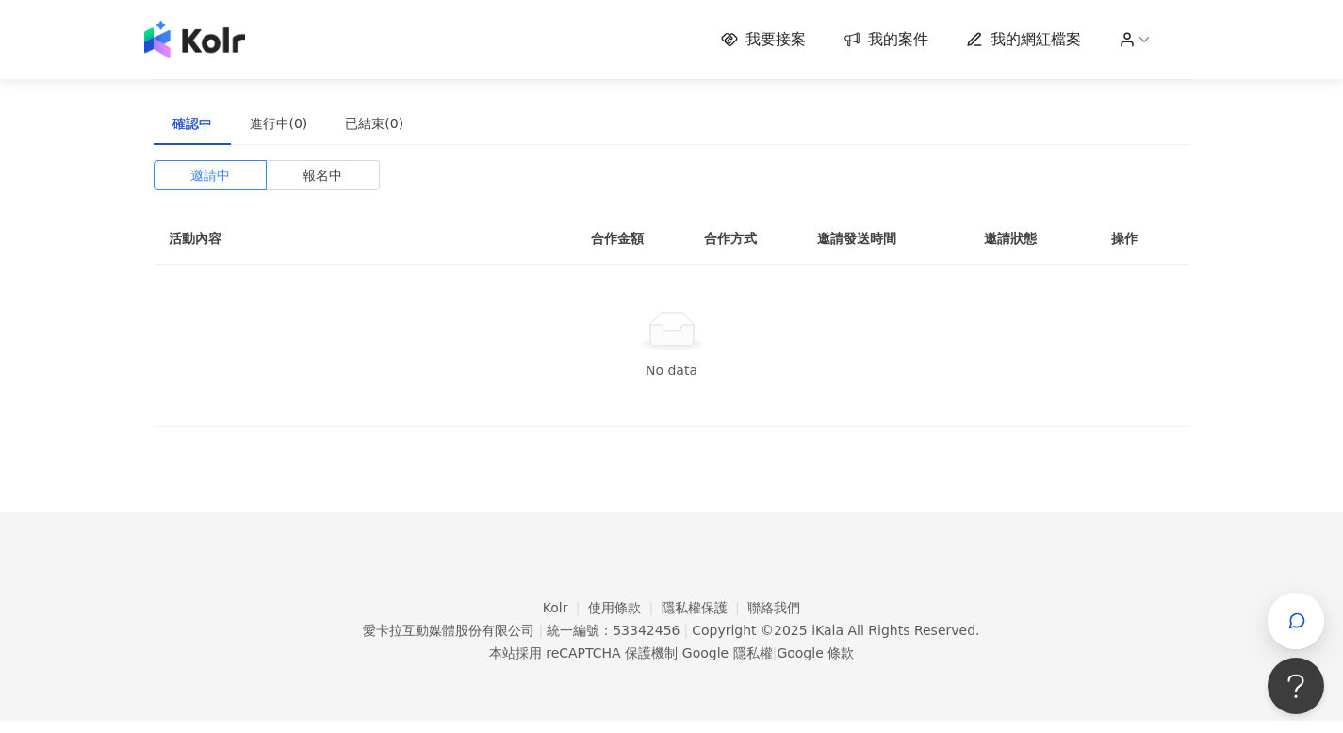
click at [1068, 46] on span "我的網紅檔案" at bounding box center [1035, 39] width 90 height 21
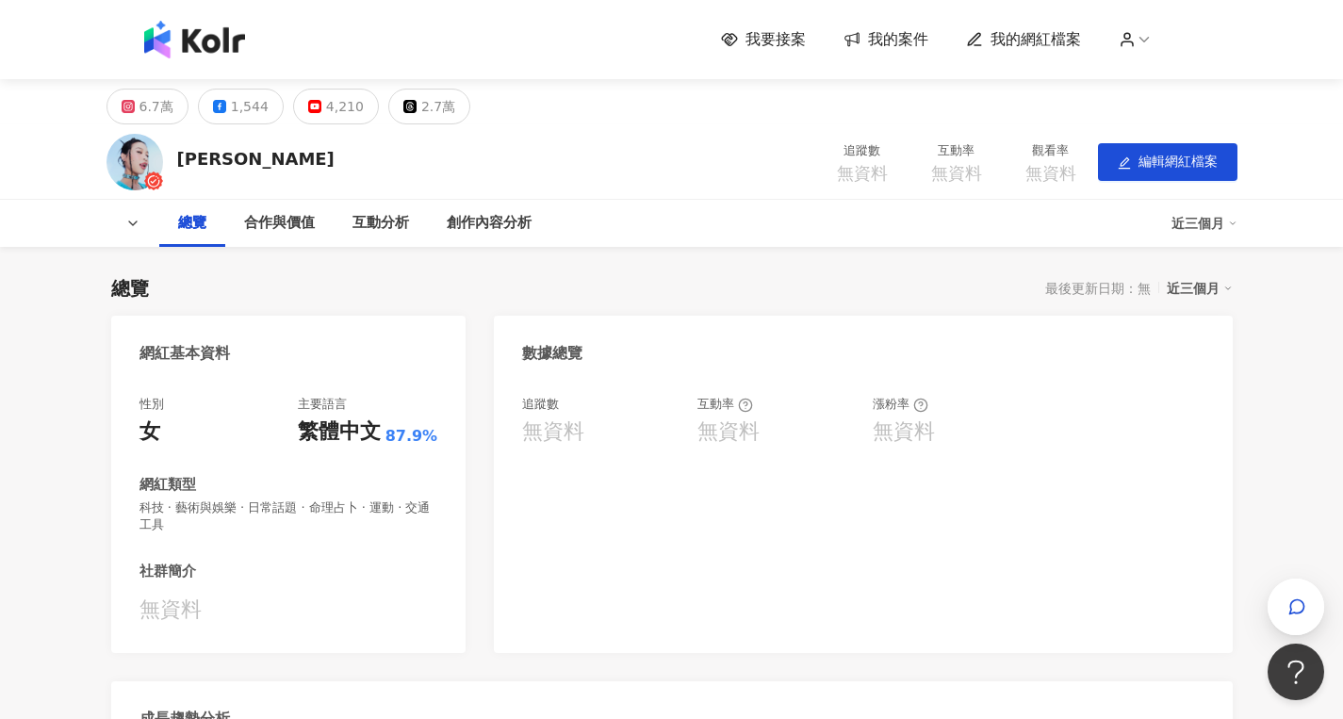
click at [1130, 38] on circle at bounding box center [1127, 36] width 6 height 6
click at [722, 178] on div "[PERSON_NAME]伊 追蹤數 無資料 互動率 無資料 觀看率 無資料 編輯網紅檔案" at bounding box center [672, 161] width 1206 height 74
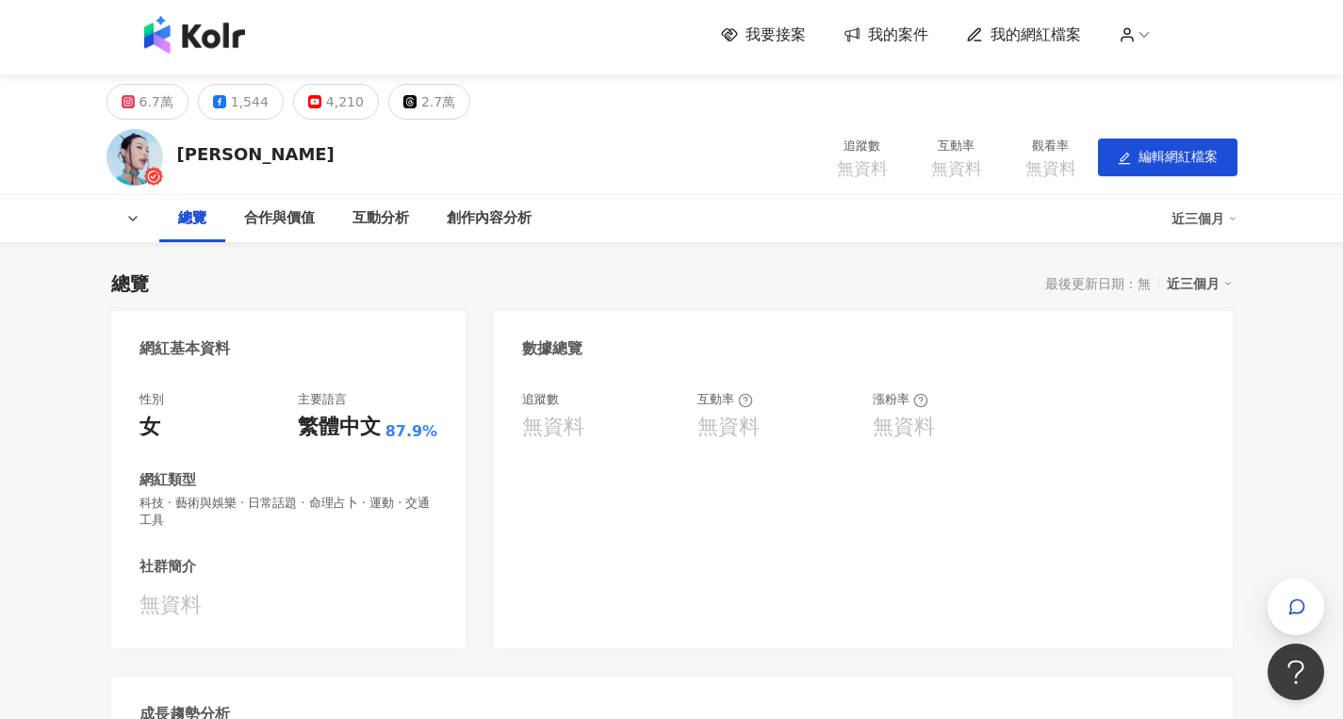
scroll to position [36, 0]
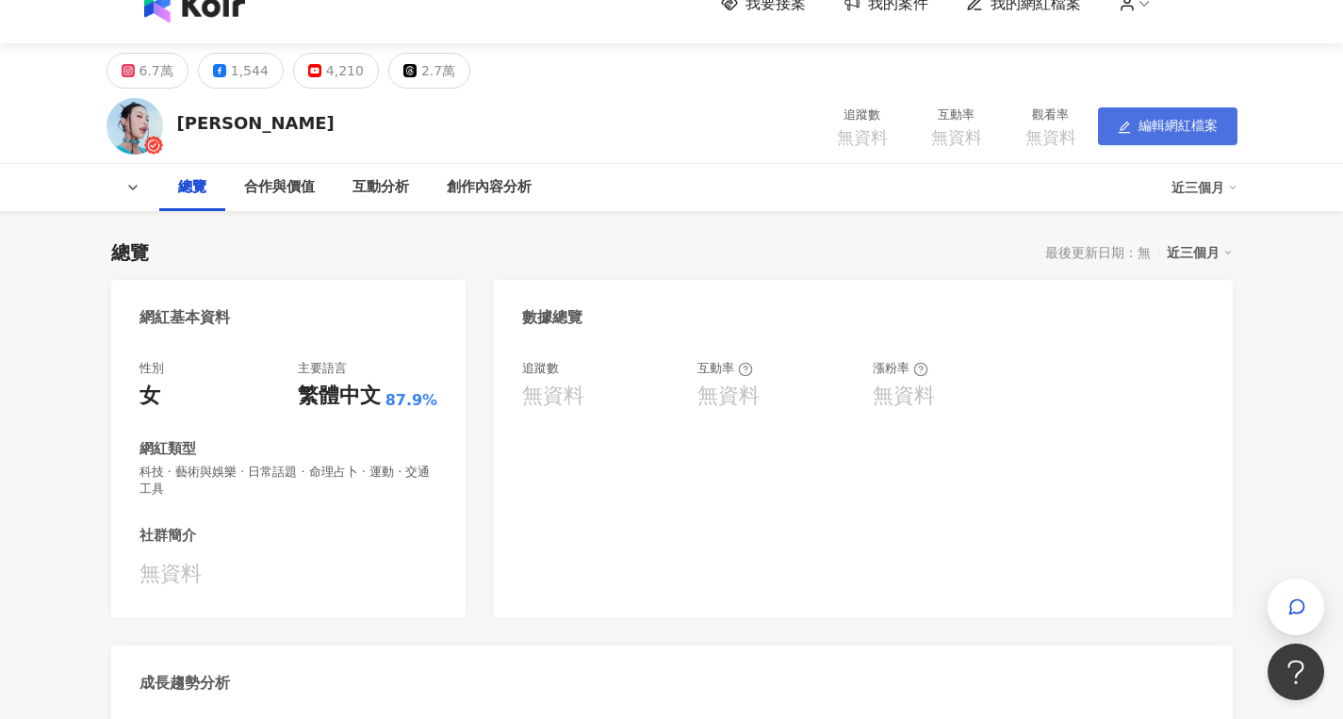
click at [1180, 130] on span "編輯網紅檔案" at bounding box center [1177, 125] width 79 height 15
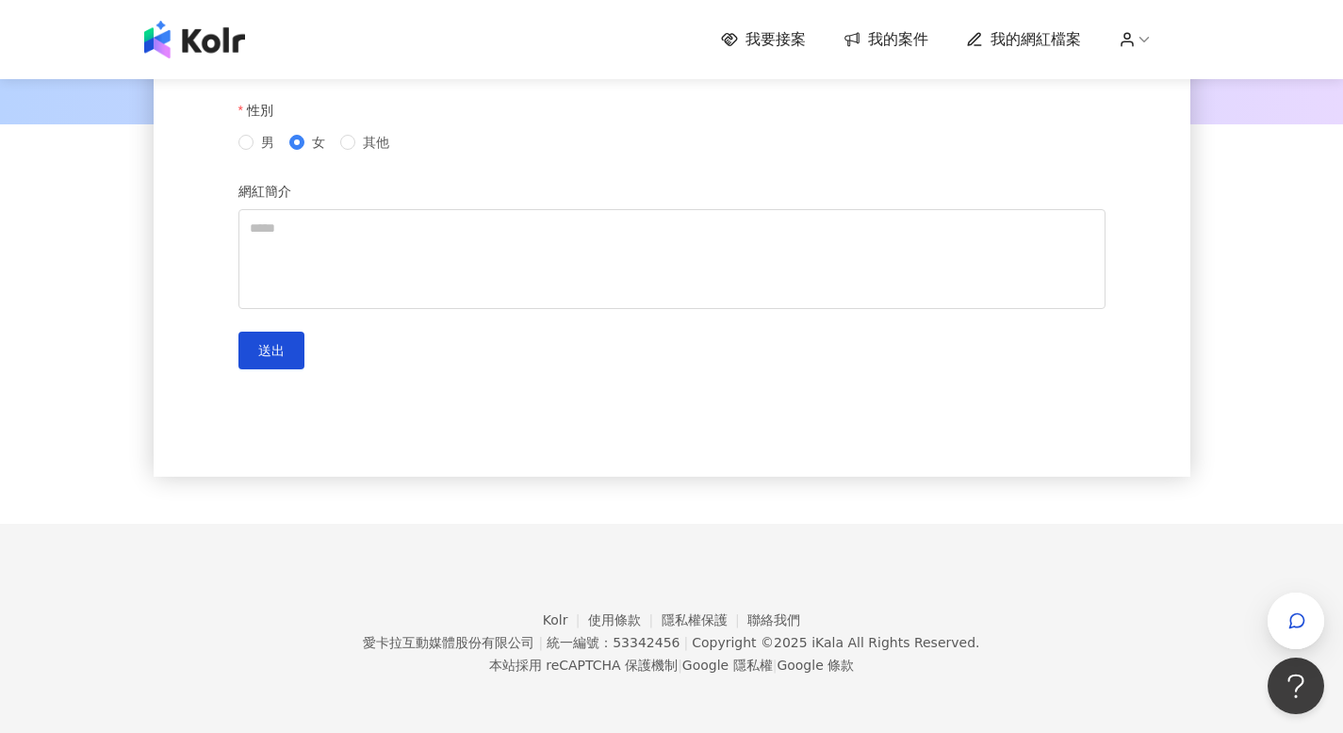
scroll to position [329, 0]
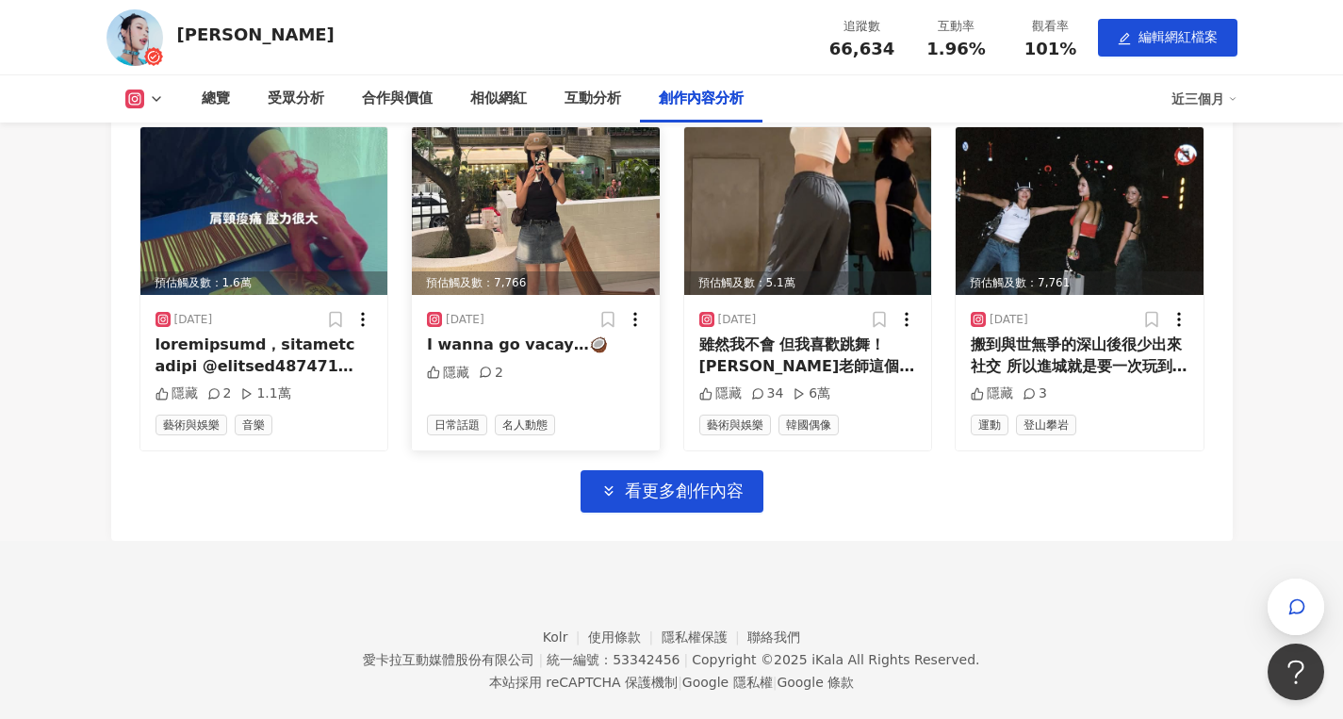
scroll to position [5949, 0]
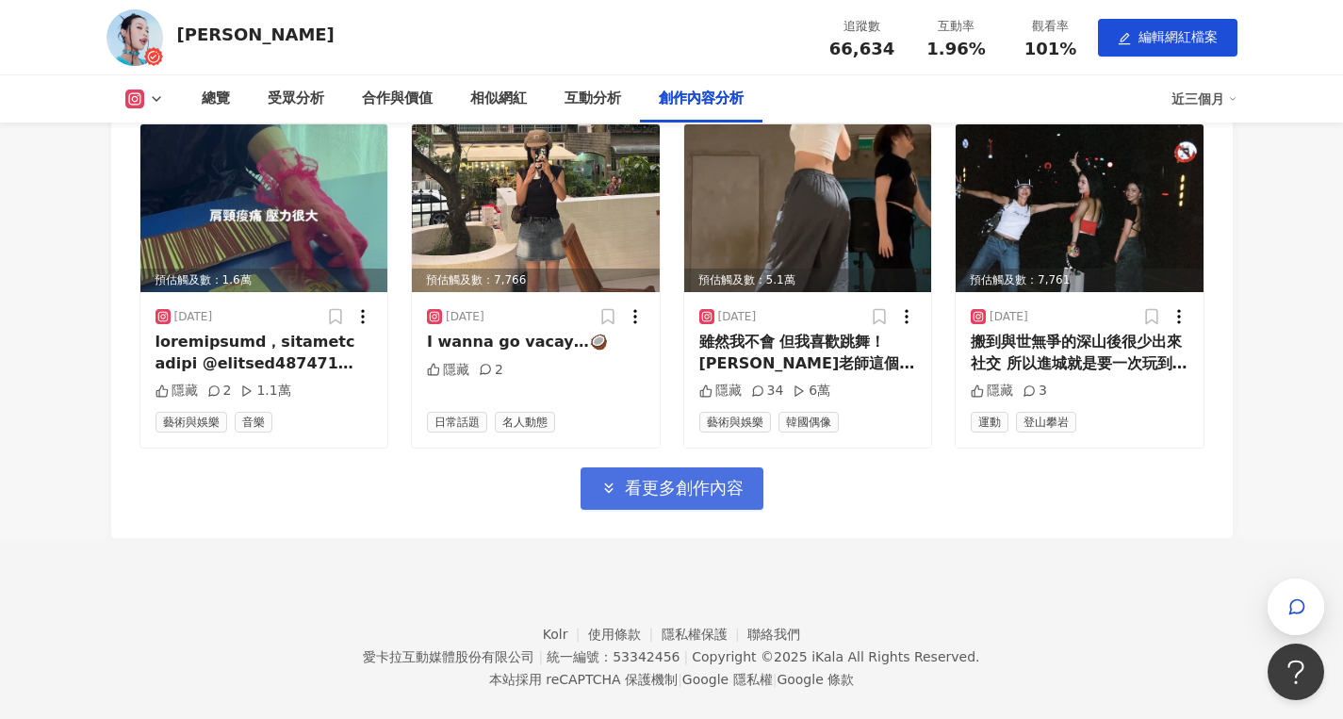
click at [633, 478] on span "看更多創作內容" at bounding box center [684, 488] width 119 height 21
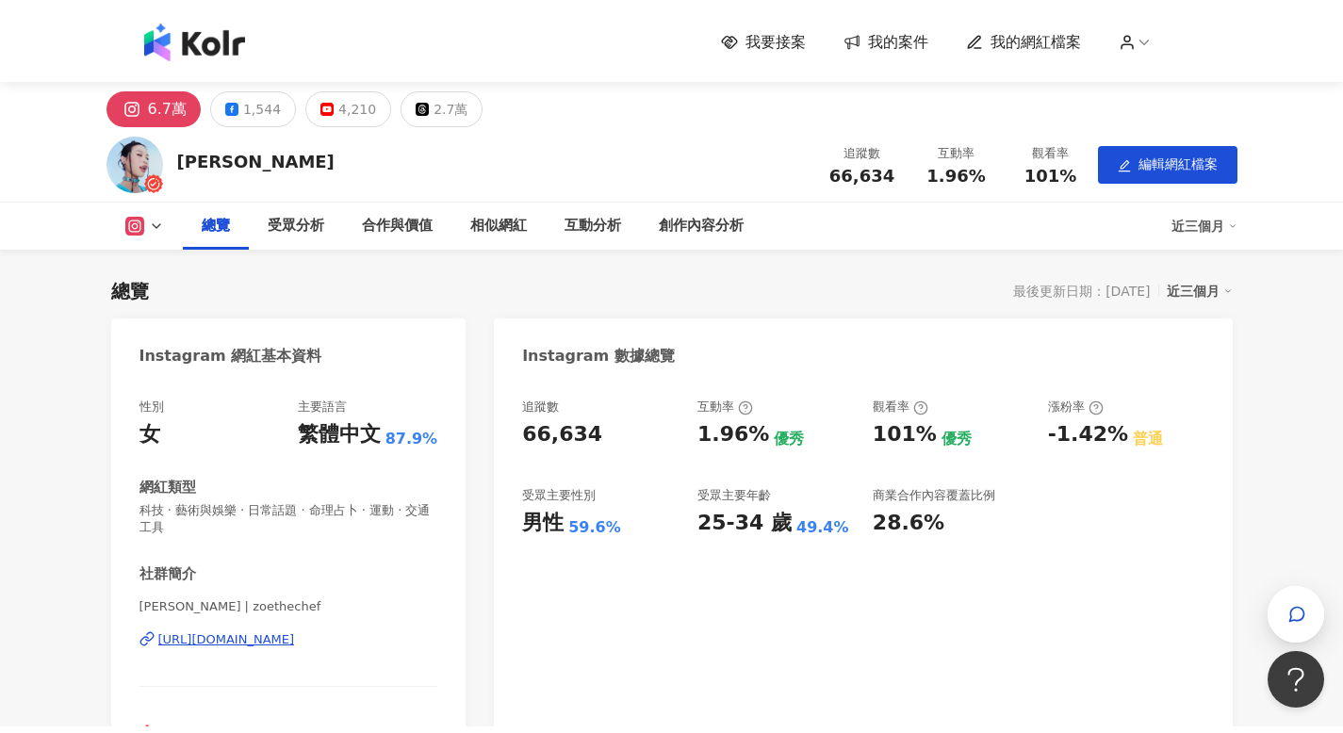
scroll to position [0, 0]
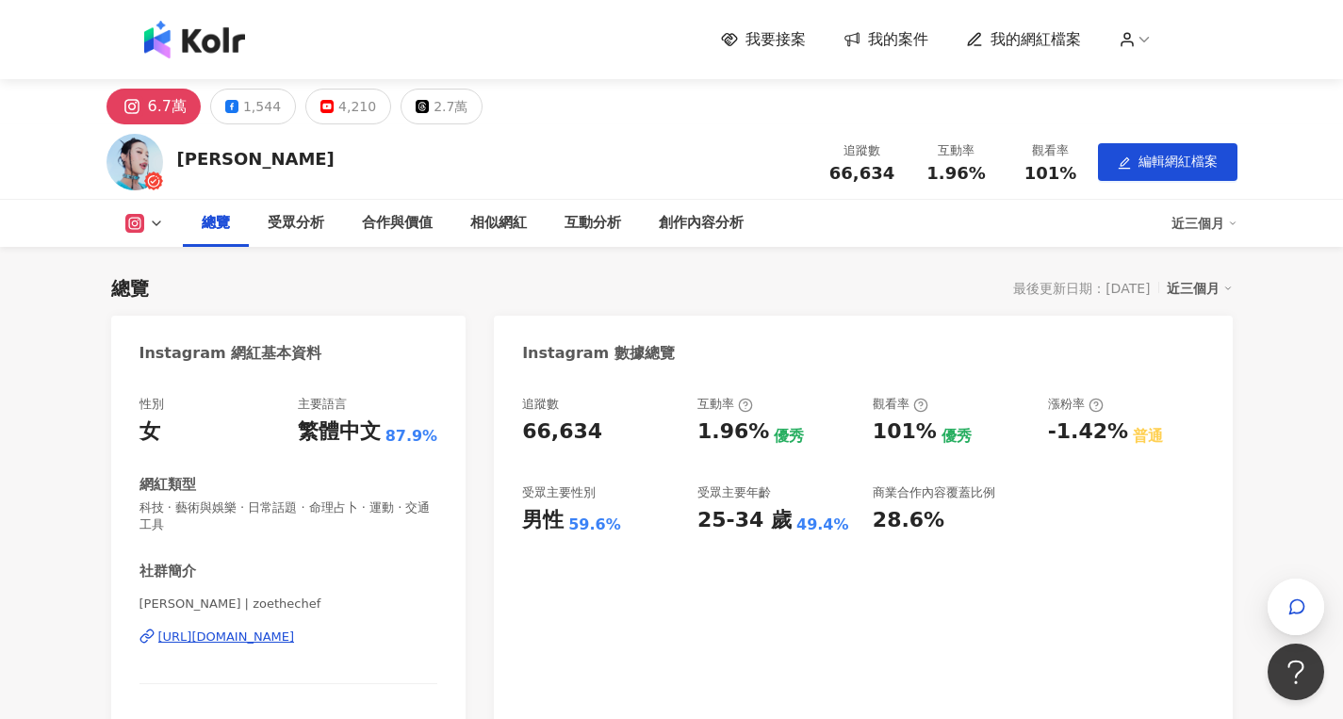
click at [1135, 38] on icon at bounding box center [1126, 39] width 17 height 17
click at [1165, 149] on span "登出" at bounding box center [1176, 149] width 26 height 15
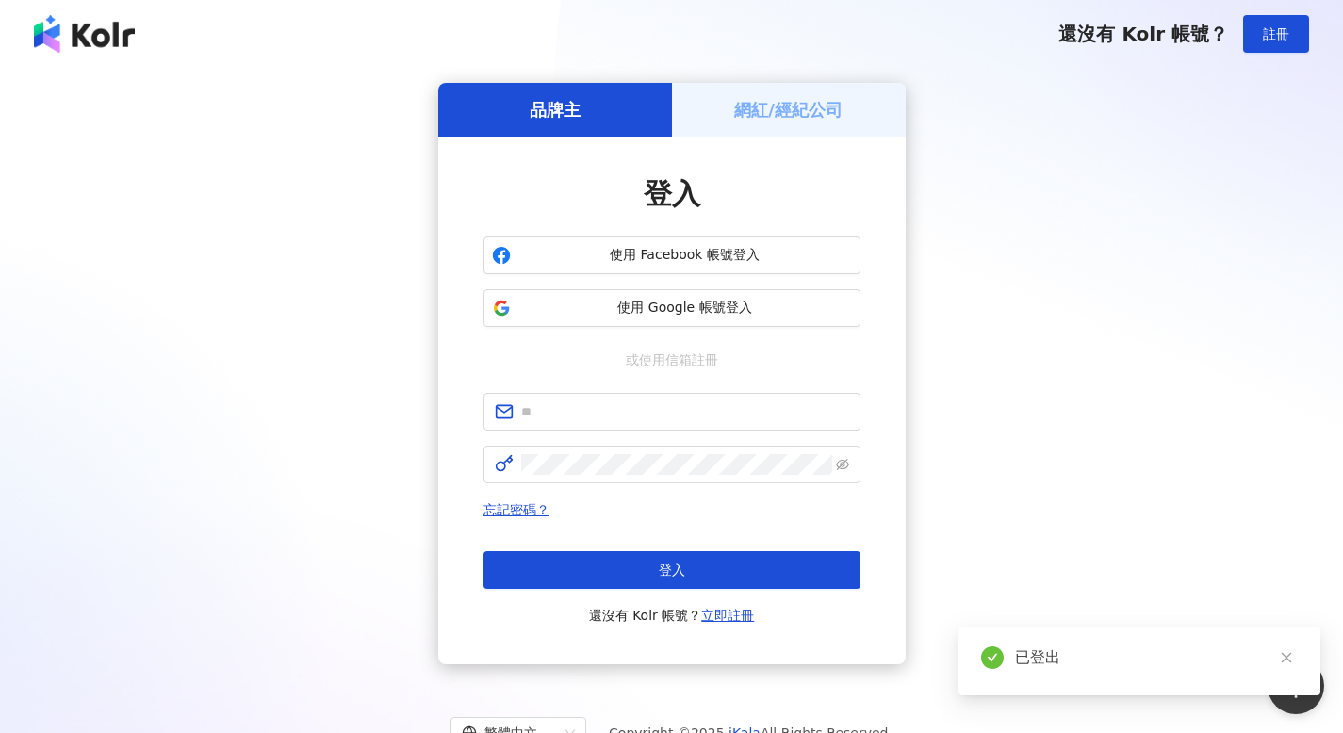
click at [796, 106] on h5 "網紅/經紀公司" at bounding box center [788, 110] width 108 height 24
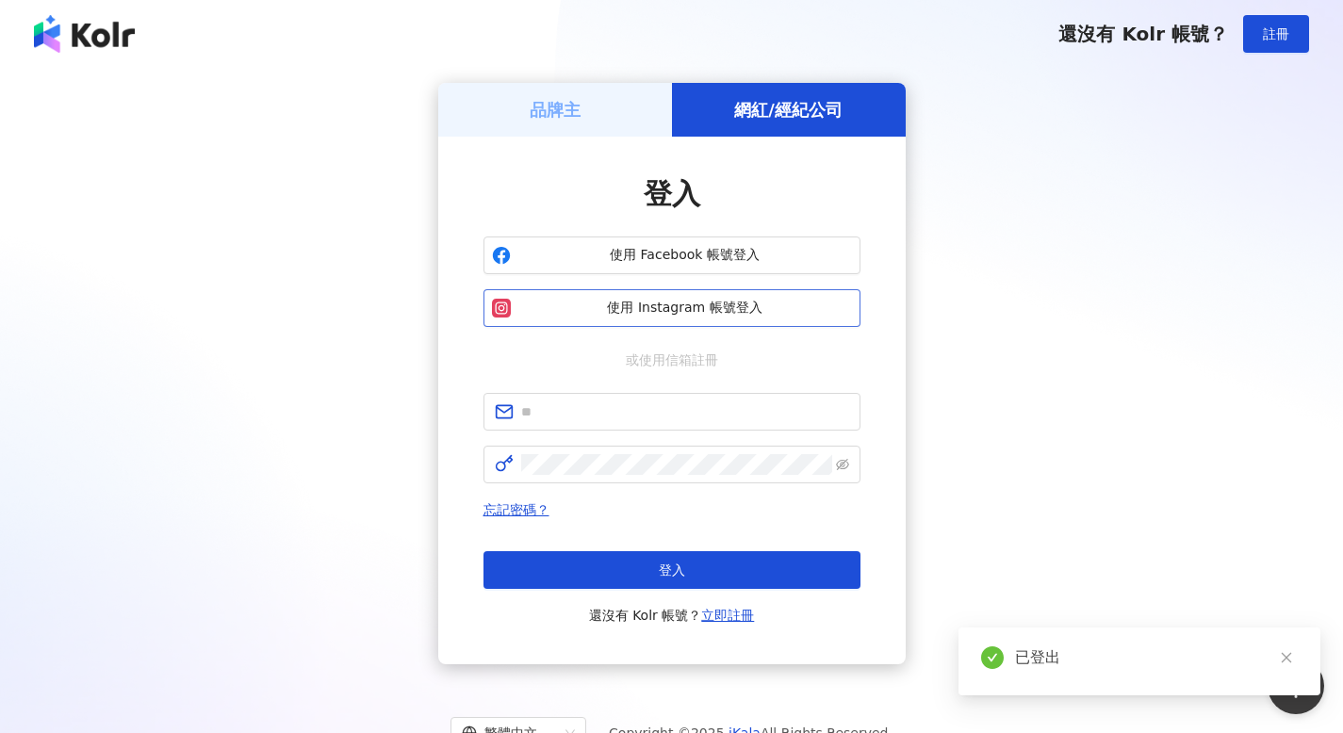
click at [676, 312] on span "使用 Instagram 帳號登入" at bounding box center [685, 308] width 334 height 19
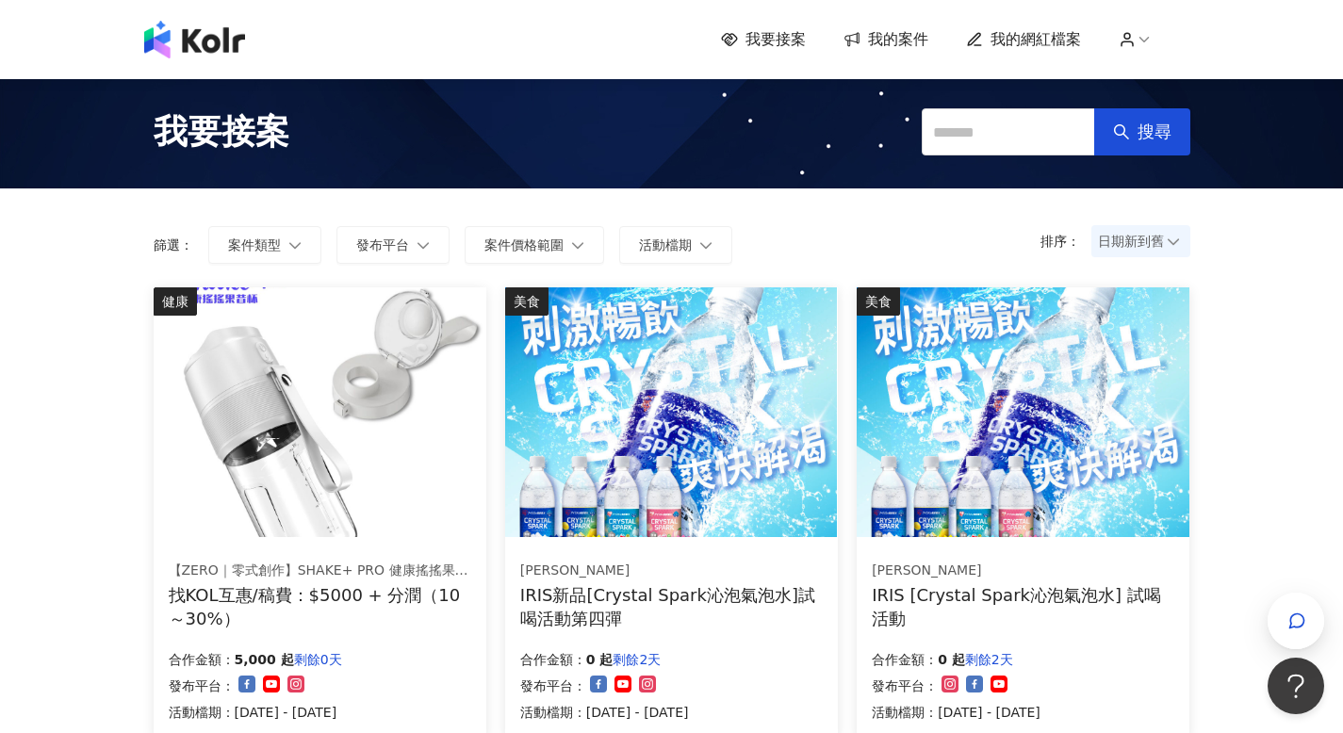
click at [1135, 40] on icon at bounding box center [1126, 39] width 17 height 17
click at [1170, 137] on li "登出" at bounding box center [1178, 150] width 98 height 38
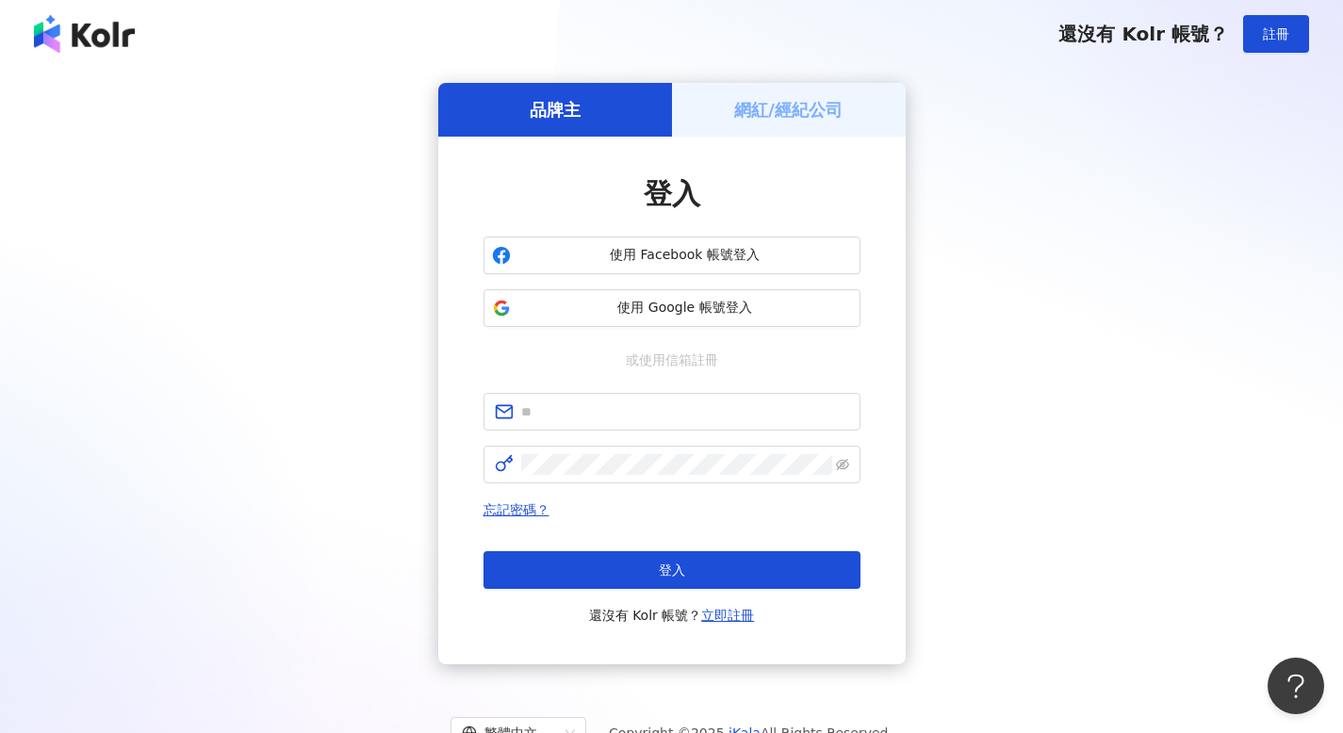
click at [564, 115] on h5 "品牌主" at bounding box center [555, 110] width 51 height 24
click at [691, 305] on span "使用 Google 帳號登入" at bounding box center [685, 308] width 334 height 19
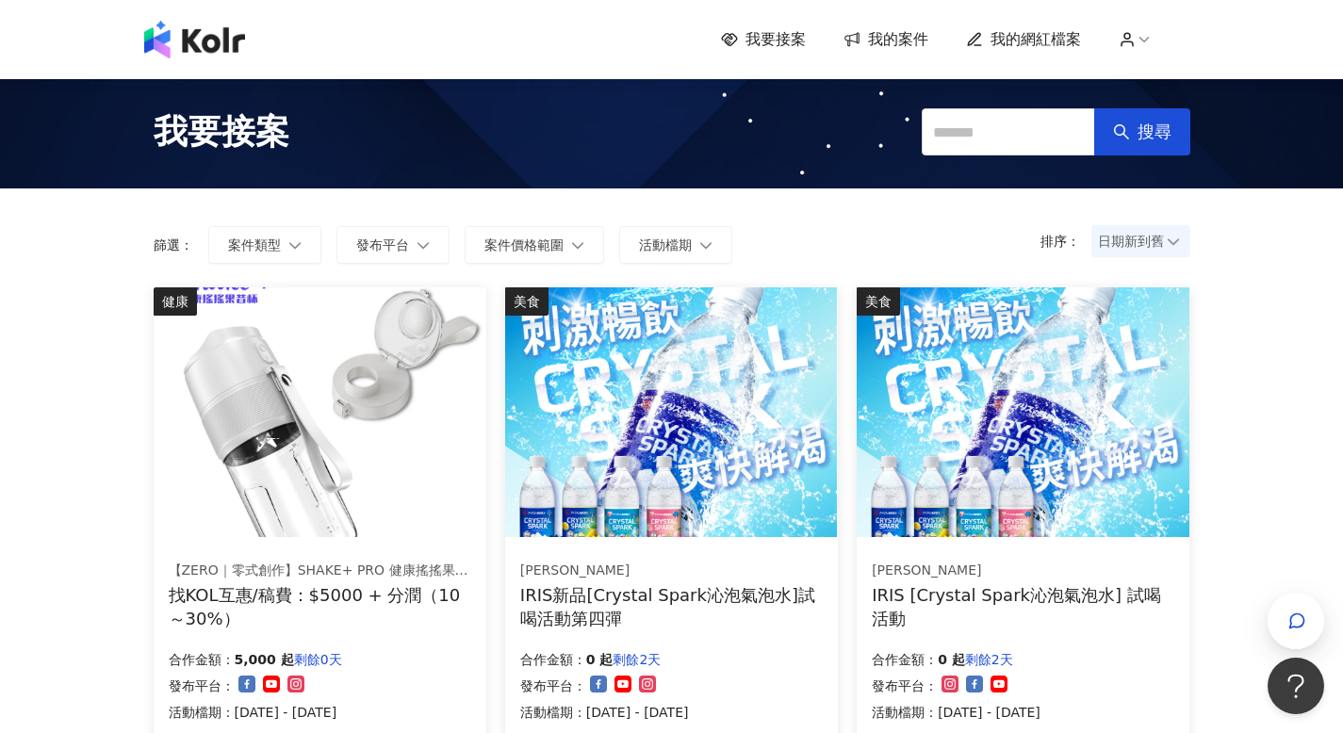
click at [907, 41] on span "我的案件" at bounding box center [898, 39] width 60 height 21
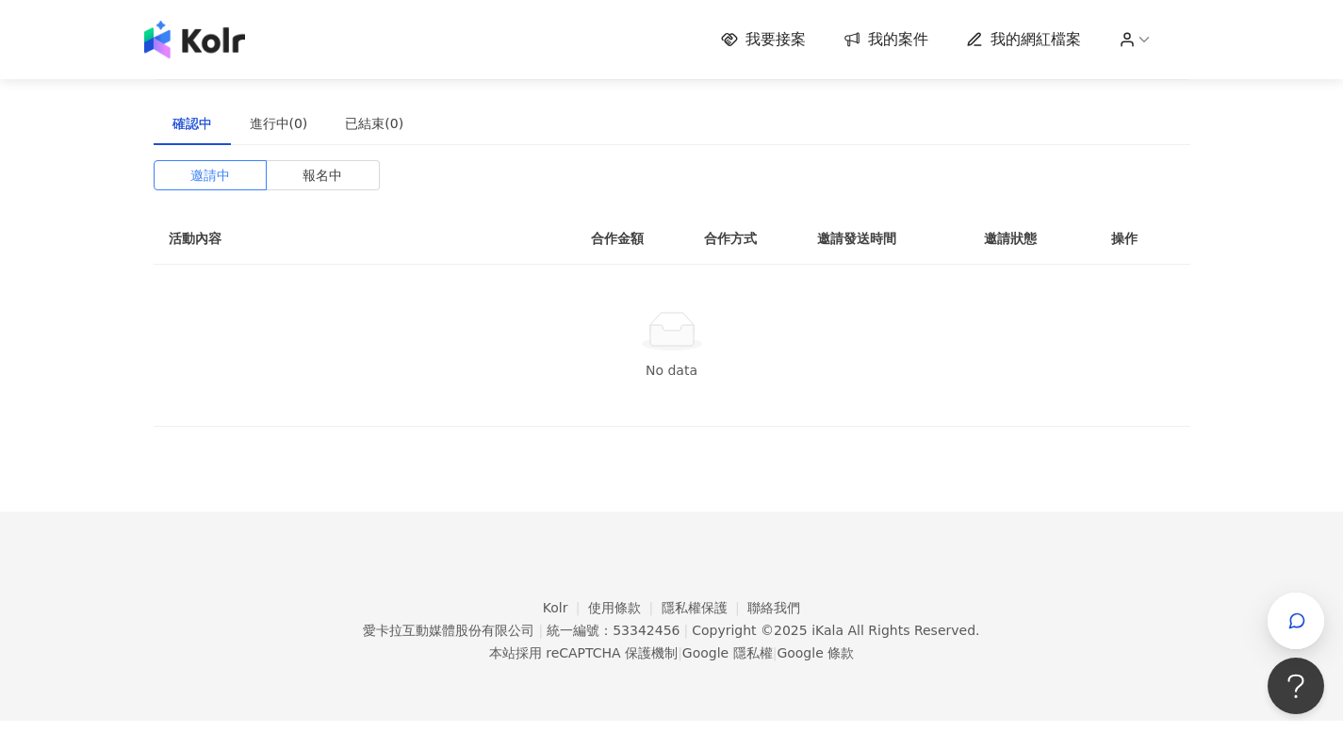
click at [1101, 21] on div "我要接案 我的案件 我的網紅檔案" at bounding box center [672, 40] width 1074 height 38
click at [1127, 36] on icon at bounding box center [1126, 39] width 17 height 17
click at [1163, 71] on link "帳戶設定" at bounding box center [1189, 74] width 53 height 15
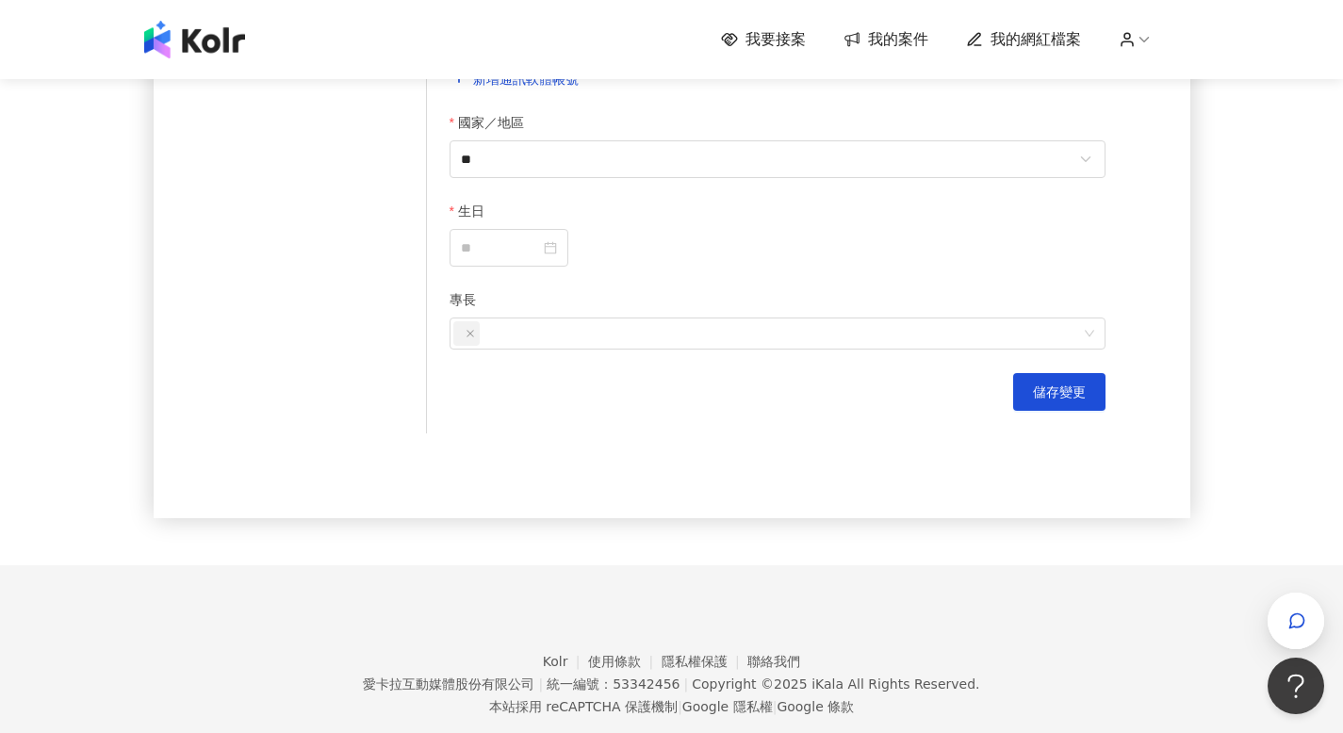
scroll to position [874, 0]
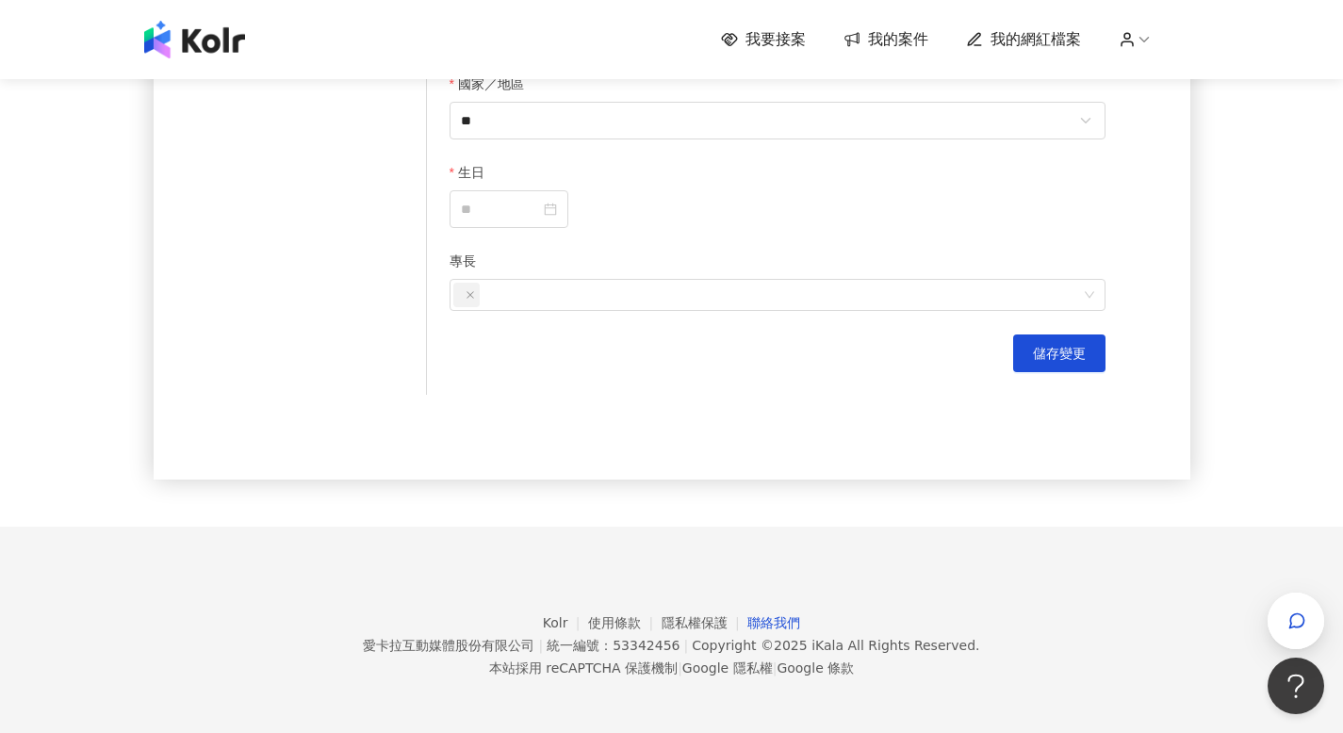
click at [774, 624] on link "聯絡我們" at bounding box center [773, 622] width 53 height 15
